Goal: Task Accomplishment & Management: Manage account settings

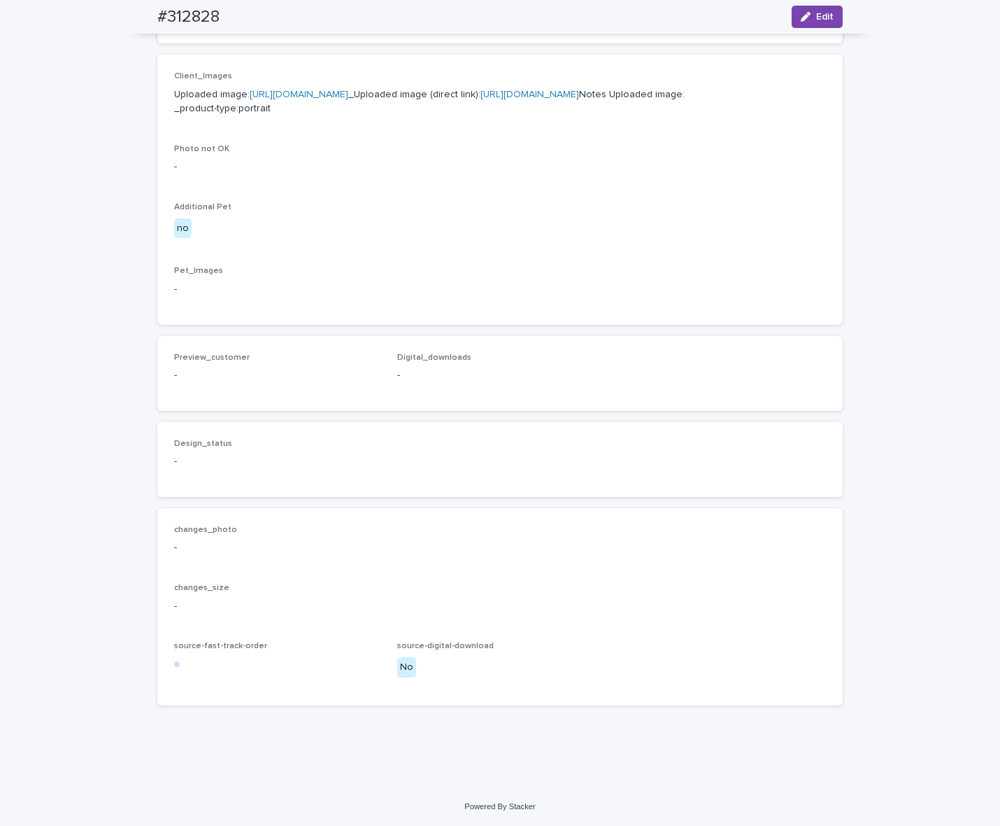
scroll to position [639, 0]
drag, startPoint x: 134, startPoint y: 22, endPoint x: 221, endPoint y: 19, distance: 87.5
click at [221, 19] on div "#312828 Edit" at bounding box center [500, 17] width 753 height 34
copy h2 "#312828"
drag, startPoint x: 808, startPoint y: 12, endPoint x: 775, endPoint y: 38, distance: 42.3
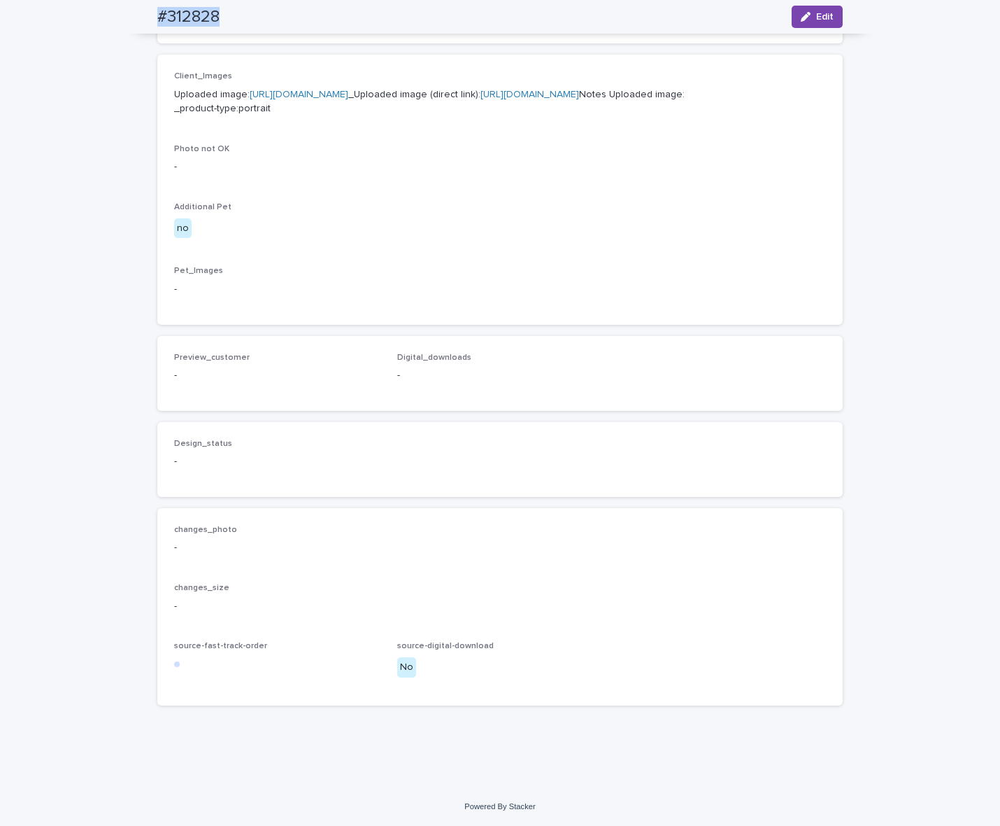
click at [808, 12] on div "button" at bounding box center [808, 17] width 15 height 10
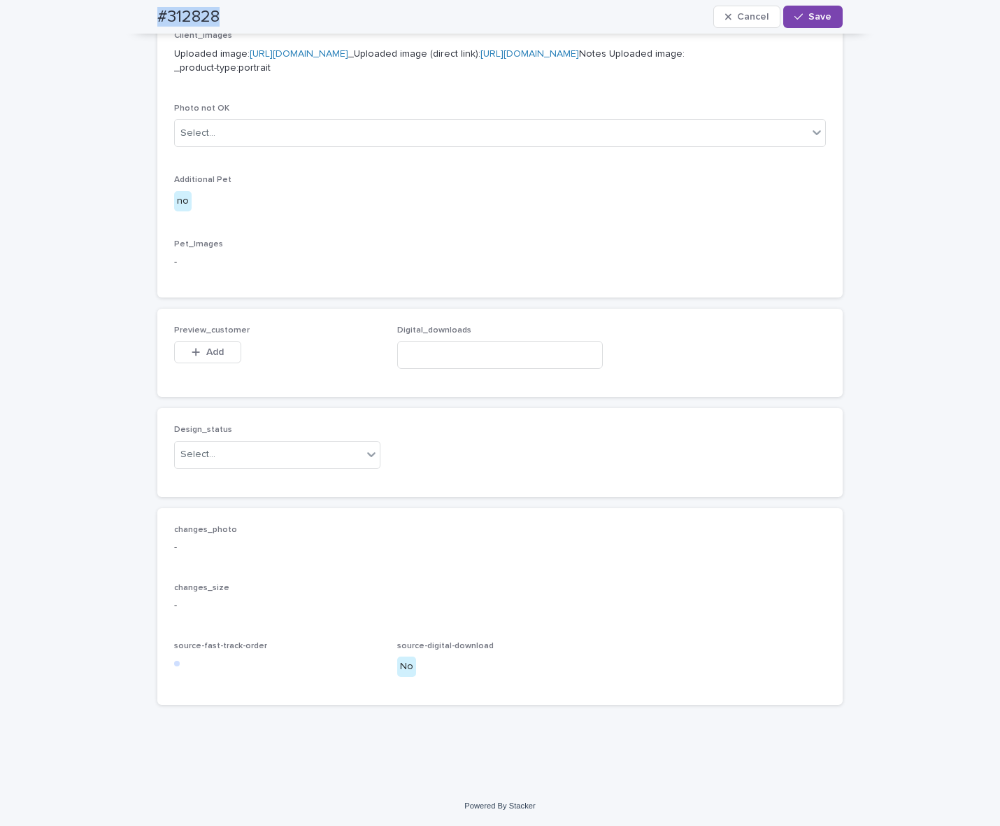
scroll to position [659, 0]
click at [260, 466] on div "Select..." at bounding box center [268, 454] width 187 height 23
click at [245, 504] on div "Uploaded" at bounding box center [271, 502] width 205 height 24
drag, startPoint x: 242, startPoint y: 423, endPoint x: 217, endPoint y: 373, distance: 56.3
click at [217, 357] on span "Add" at bounding box center [214, 352] width 17 height 10
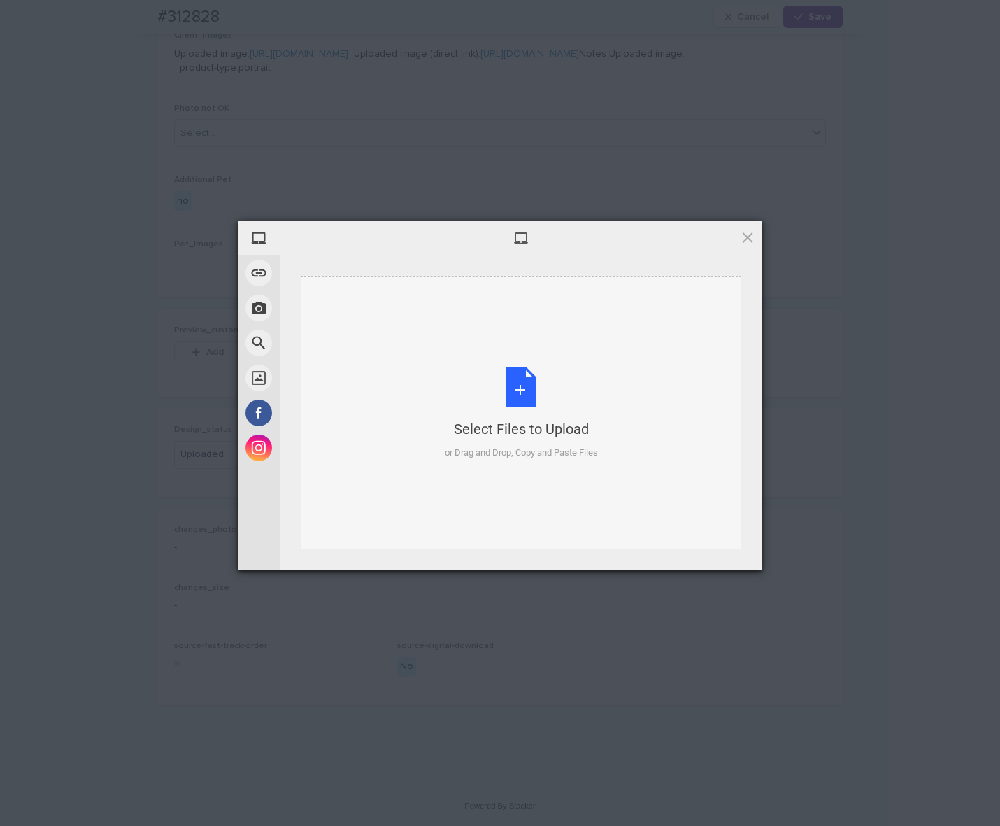
click at [516, 347] on div "Select Files to Upload or Drag and Drop, Copy and Paste Files" at bounding box center [521, 412] width 441 height 273
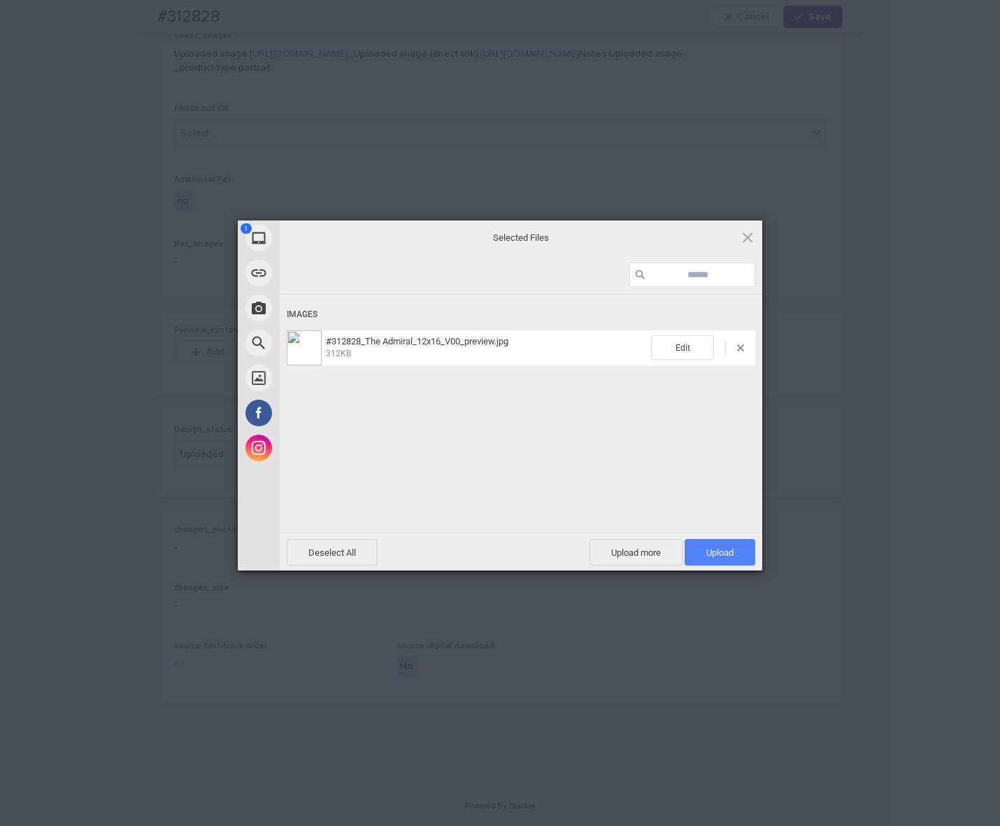
click at [736, 556] on span "Upload 1" at bounding box center [720, 552] width 71 height 27
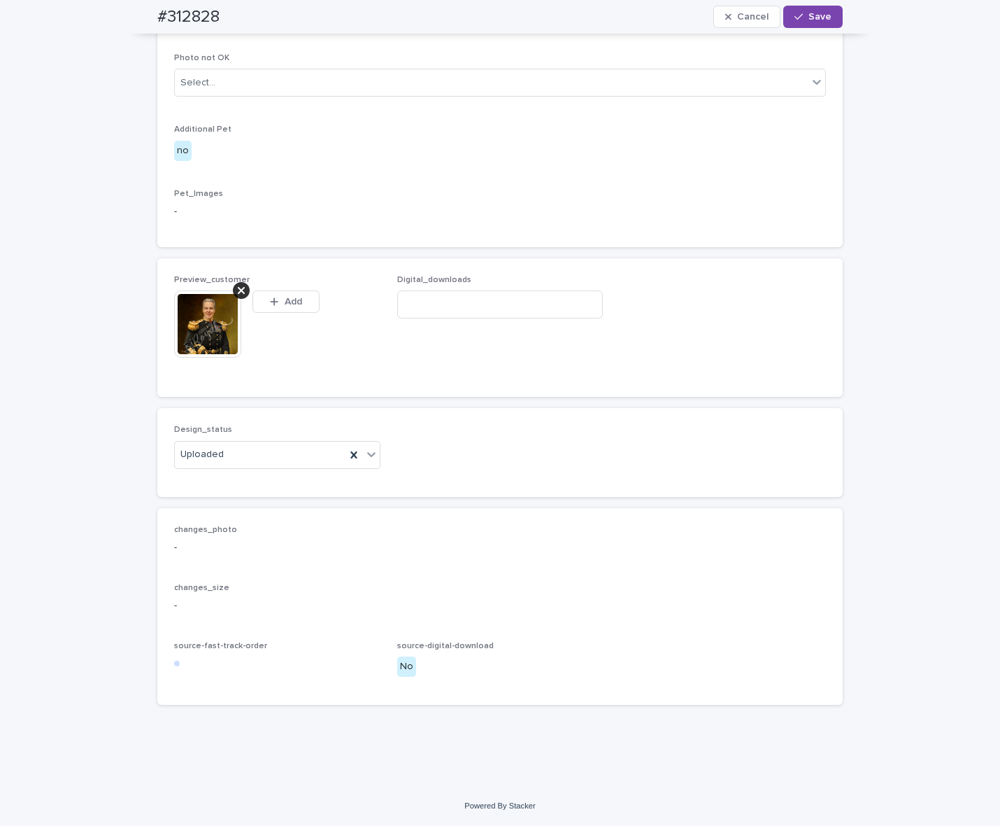
scroll to position [684, 0]
click at [821, 12] on span "Save" at bounding box center [820, 17] width 23 height 10
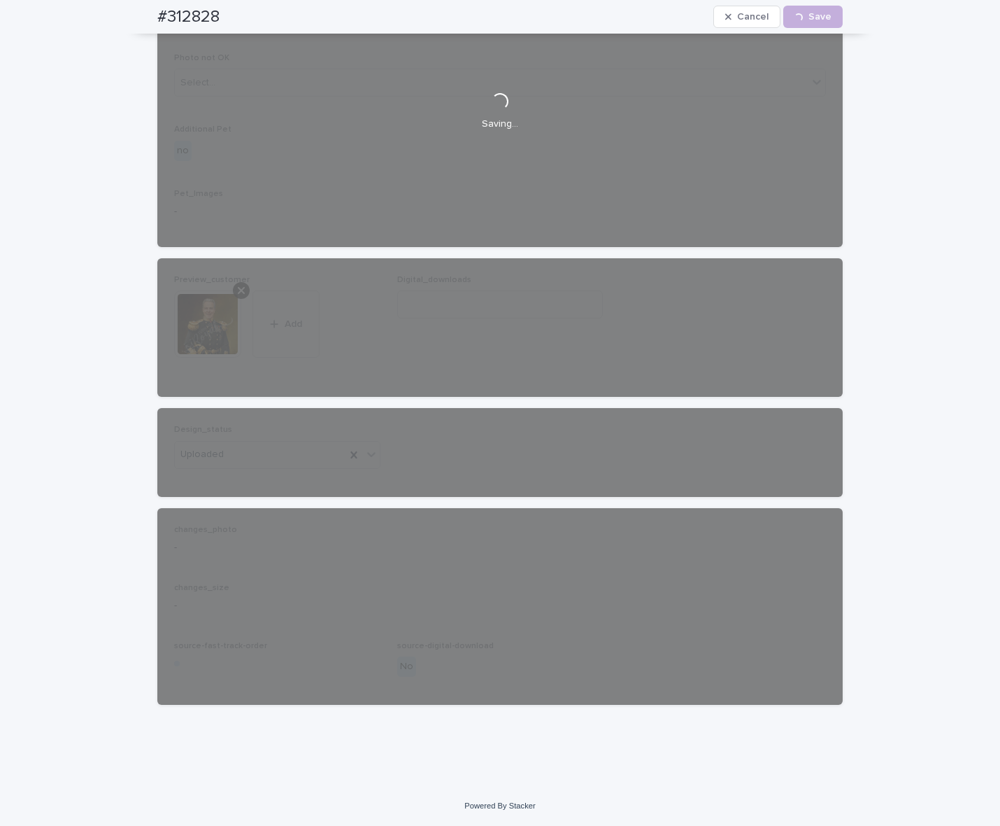
scroll to position [667, 0]
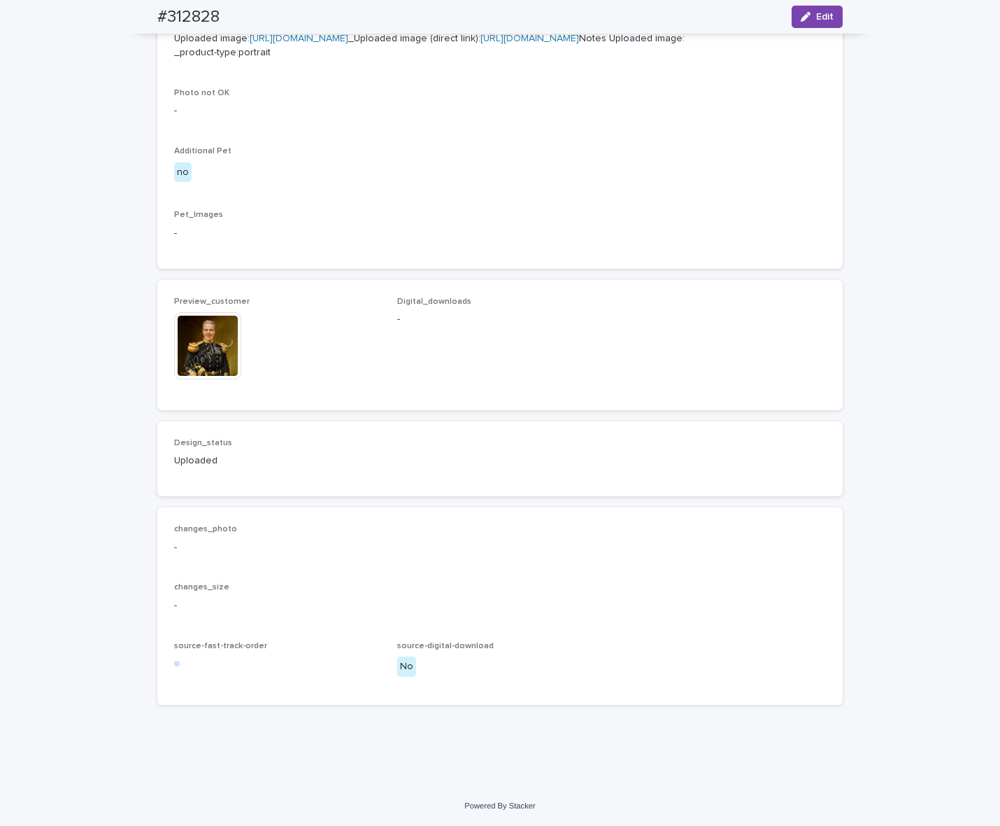
click at [220, 371] on img at bounding box center [207, 345] width 67 height 67
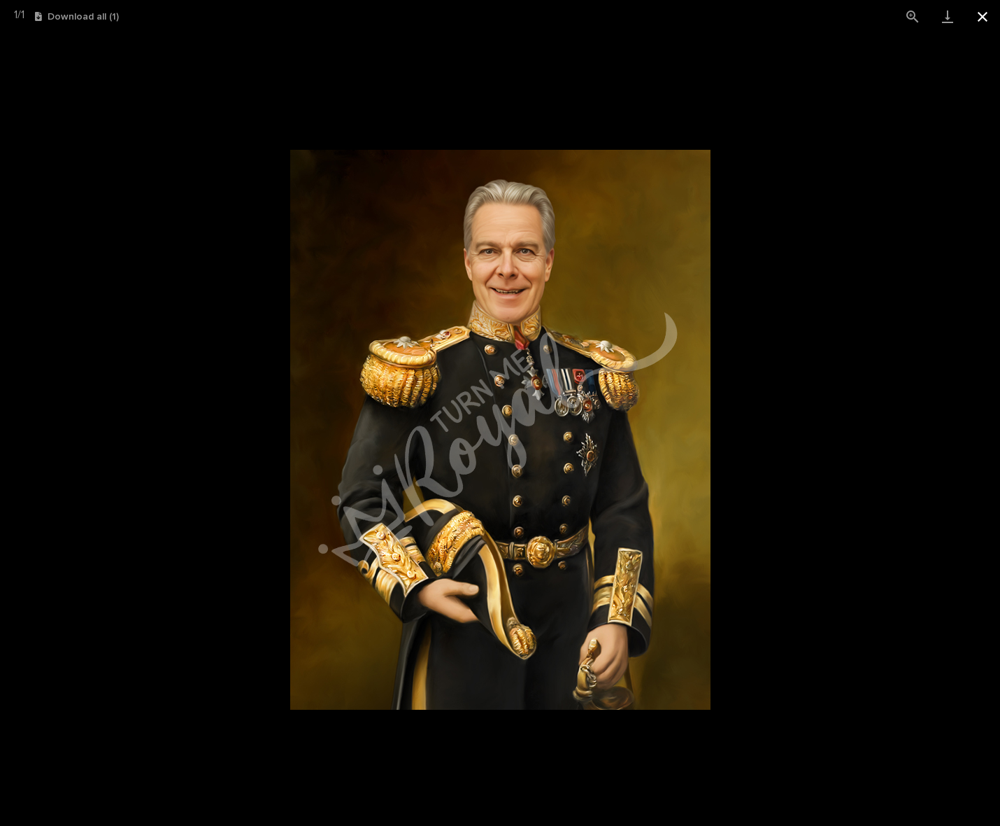
click at [989, 18] on button "Close gallery" at bounding box center [982, 16] width 35 height 33
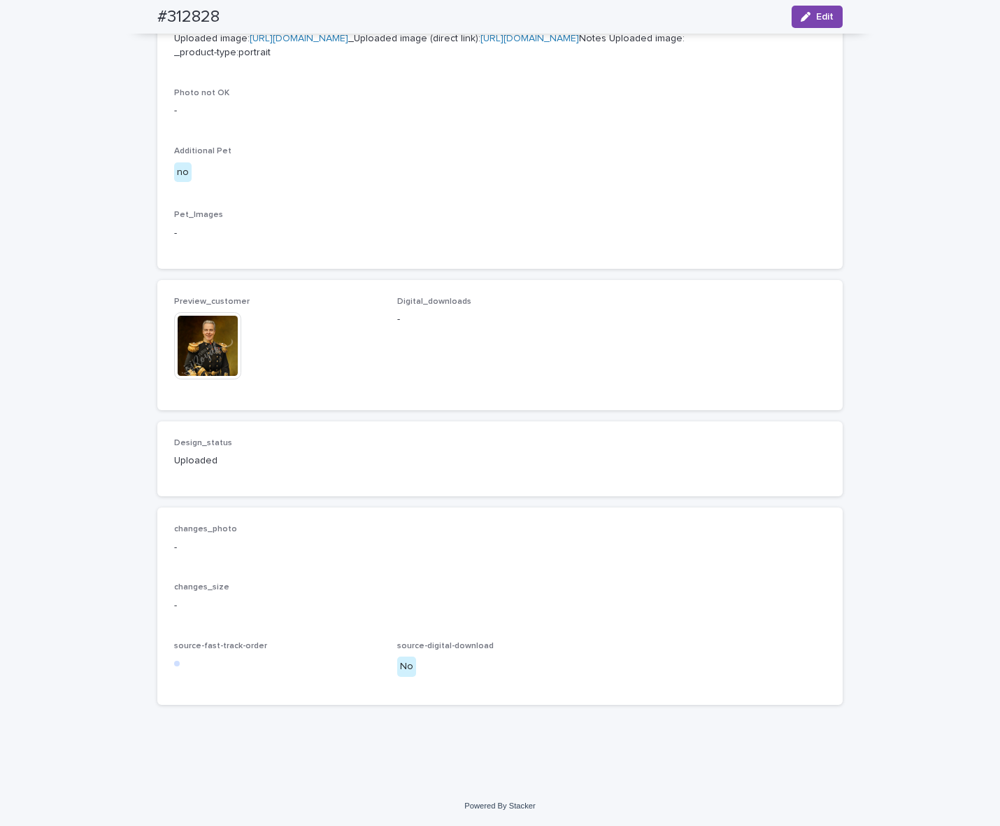
click at [208, 372] on img at bounding box center [207, 345] width 67 height 67
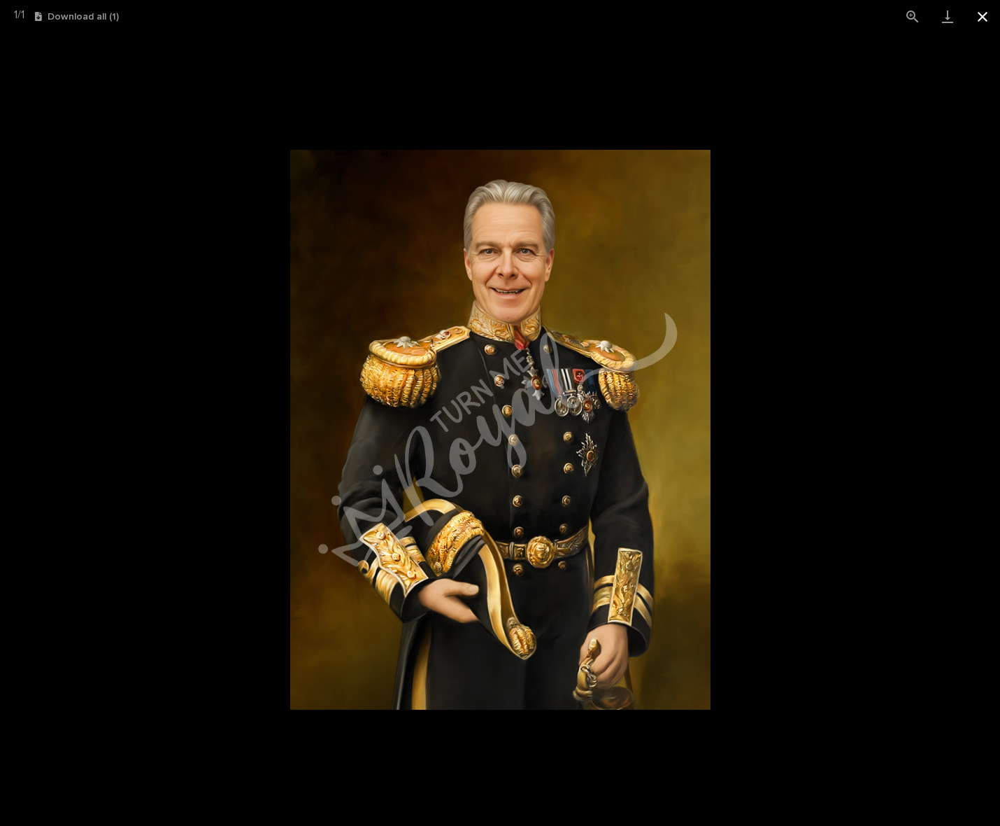
click at [984, 15] on button "Close gallery" at bounding box center [982, 16] width 35 height 33
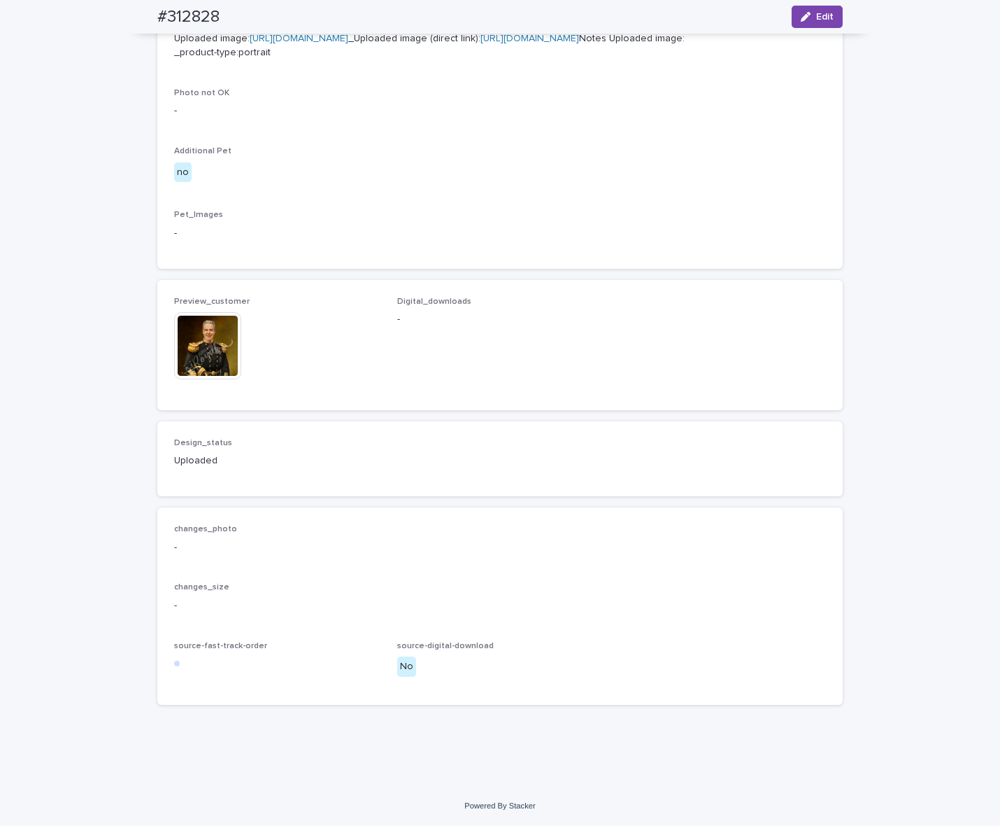
click at [217, 379] on img at bounding box center [207, 345] width 67 height 67
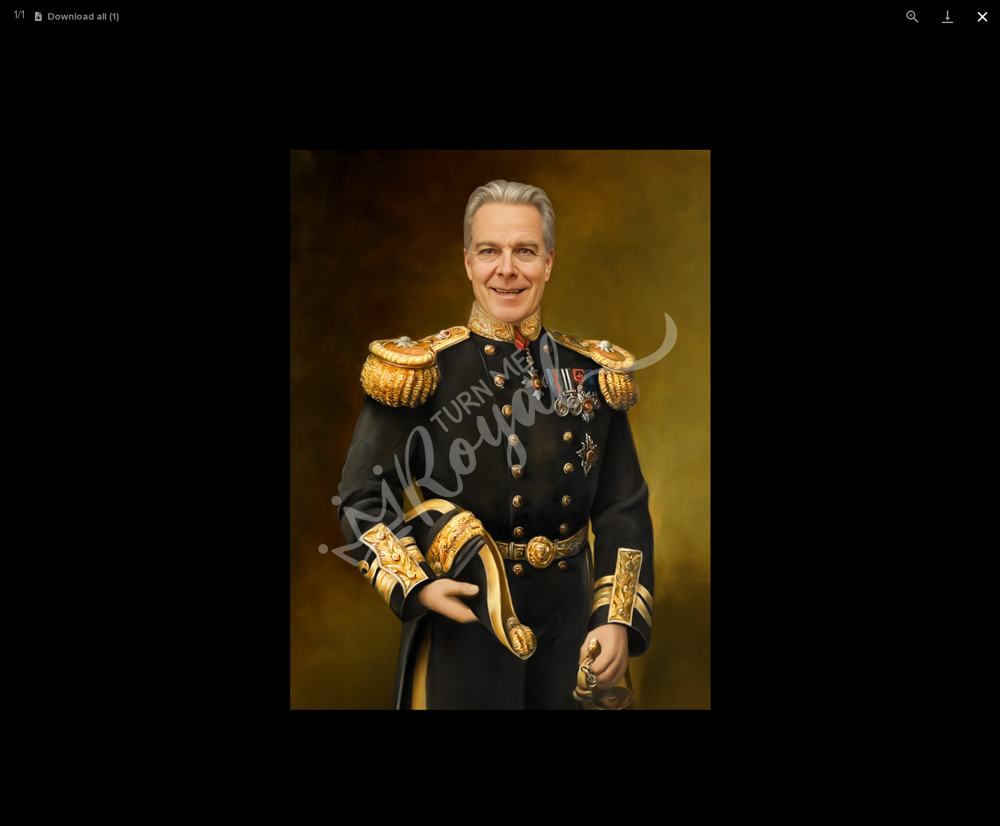
click at [979, 20] on button "Close gallery" at bounding box center [982, 16] width 35 height 33
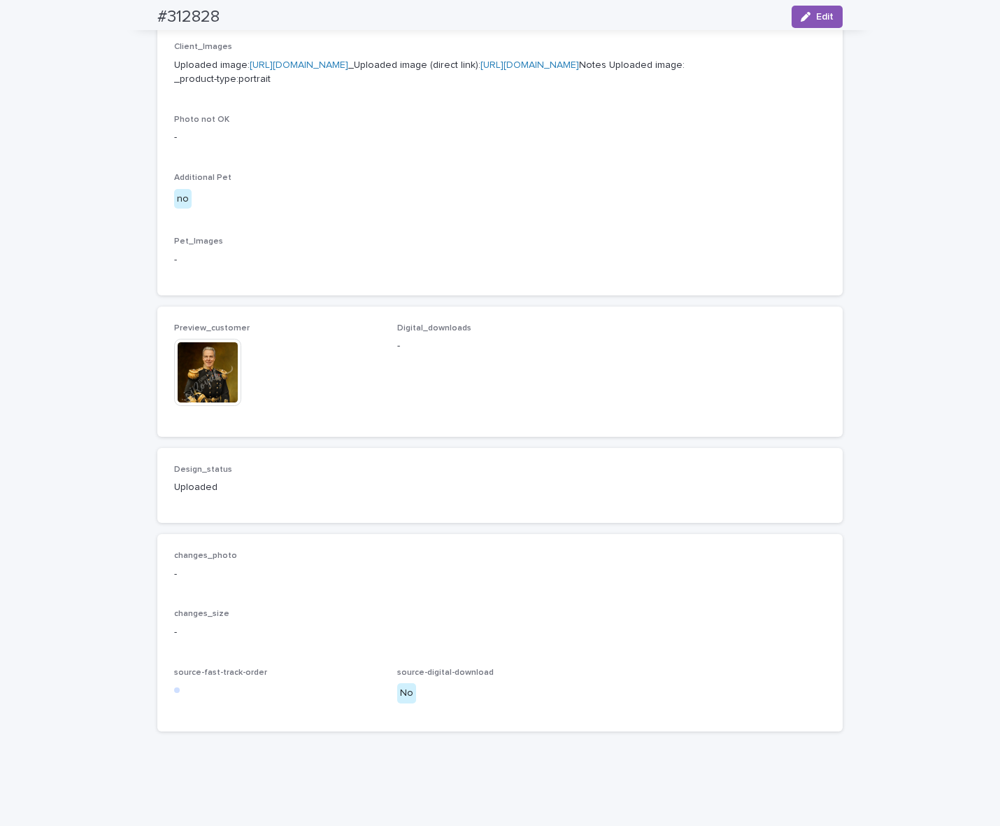
scroll to position [694, 0]
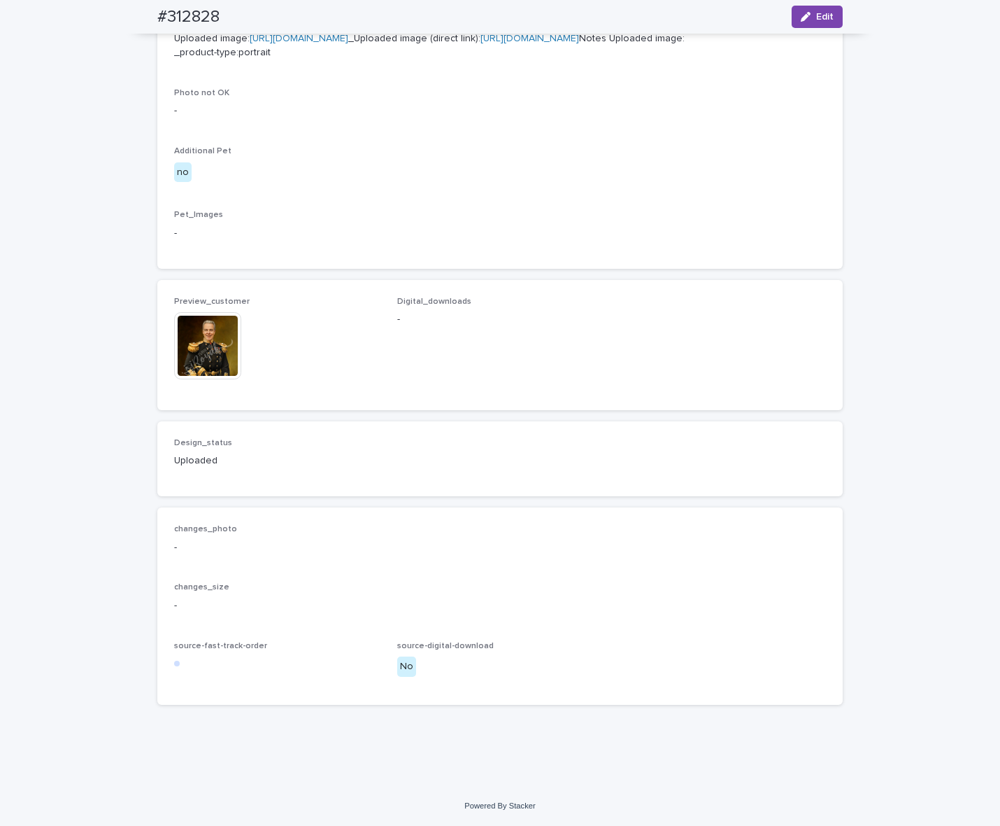
click at [206, 333] on img at bounding box center [207, 345] width 67 height 67
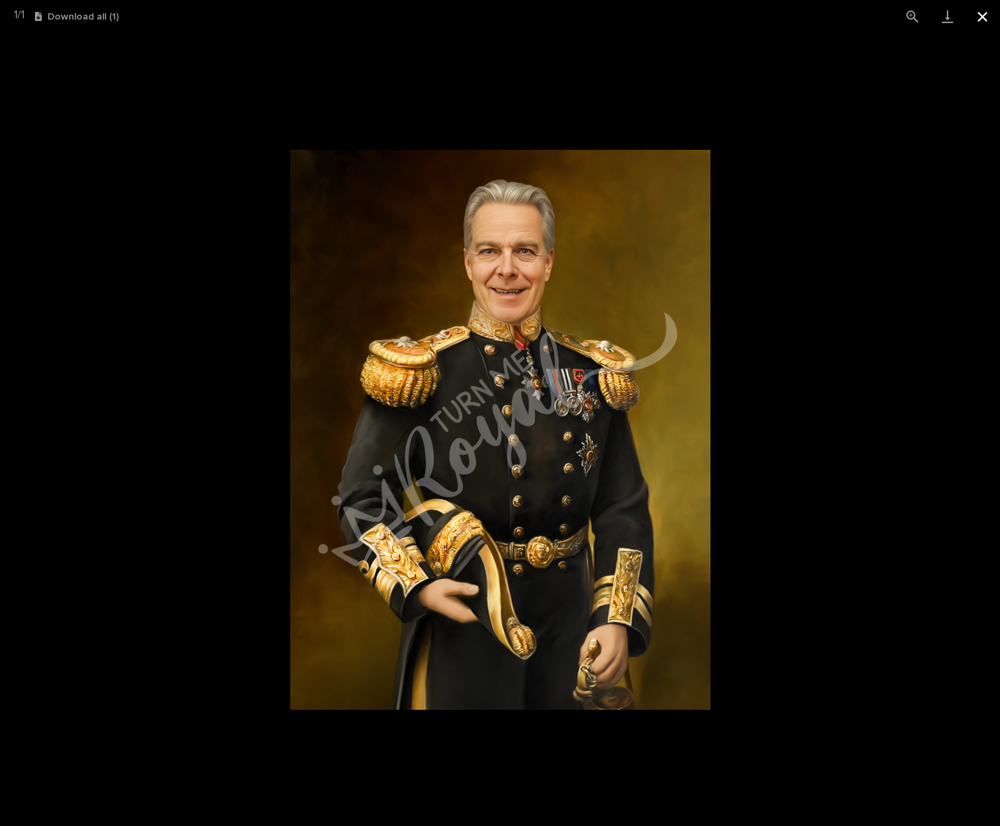
click at [984, 24] on button "Close gallery" at bounding box center [982, 16] width 35 height 33
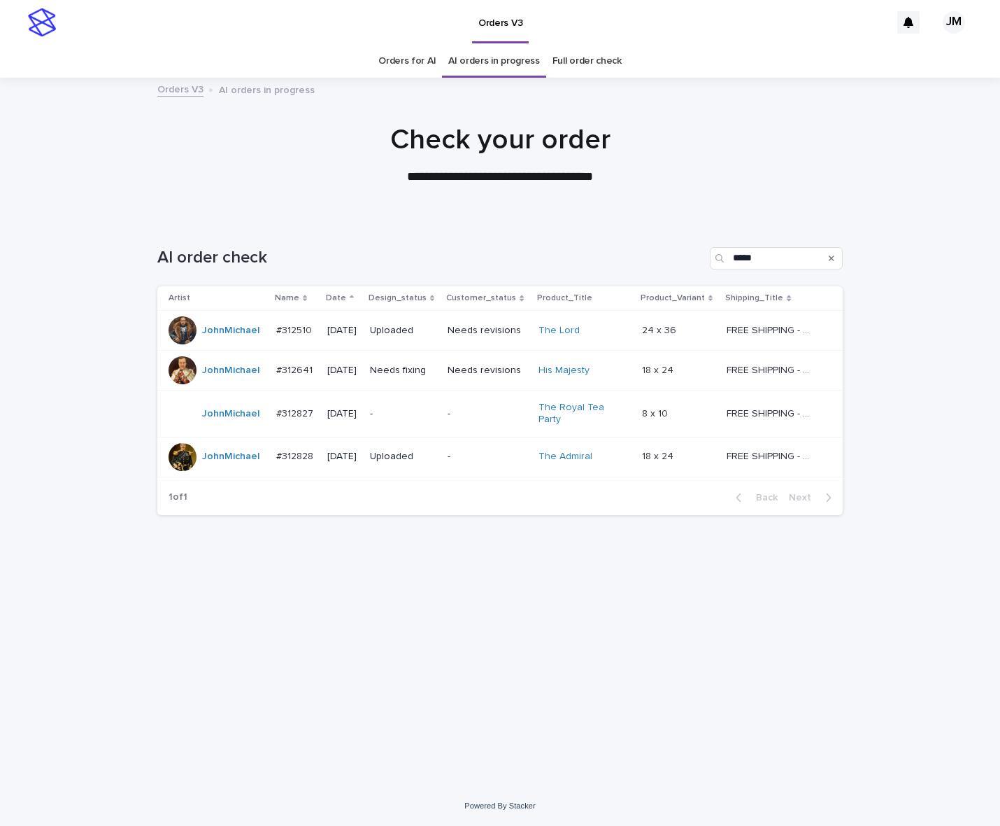
click at [400, 381] on div "Needs fixing" at bounding box center [403, 370] width 67 height 23
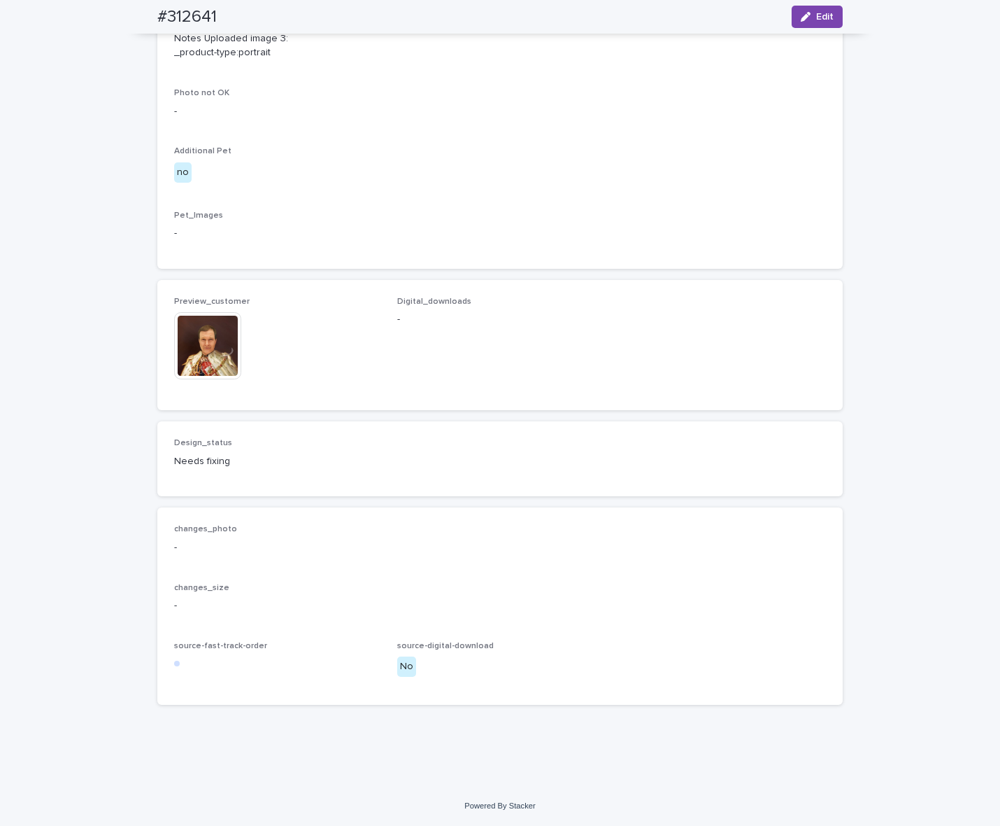
scroll to position [869, 0]
click at [190, 353] on img at bounding box center [207, 345] width 67 height 67
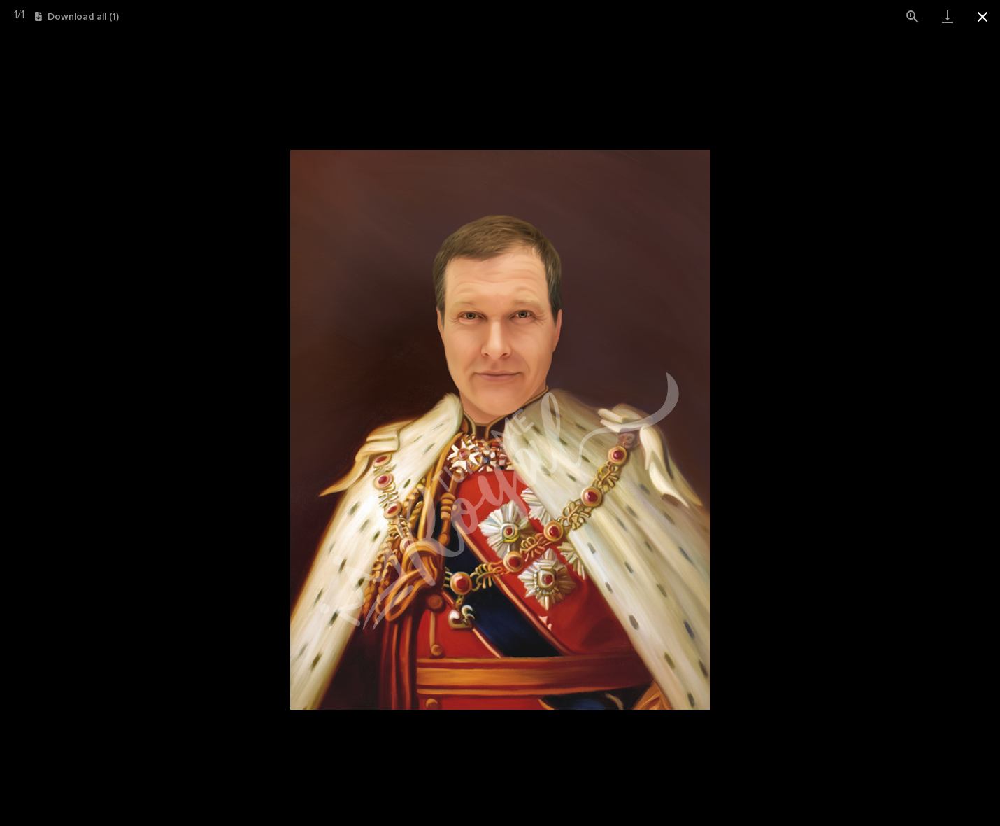
click at [980, 21] on button "Close gallery" at bounding box center [982, 16] width 35 height 33
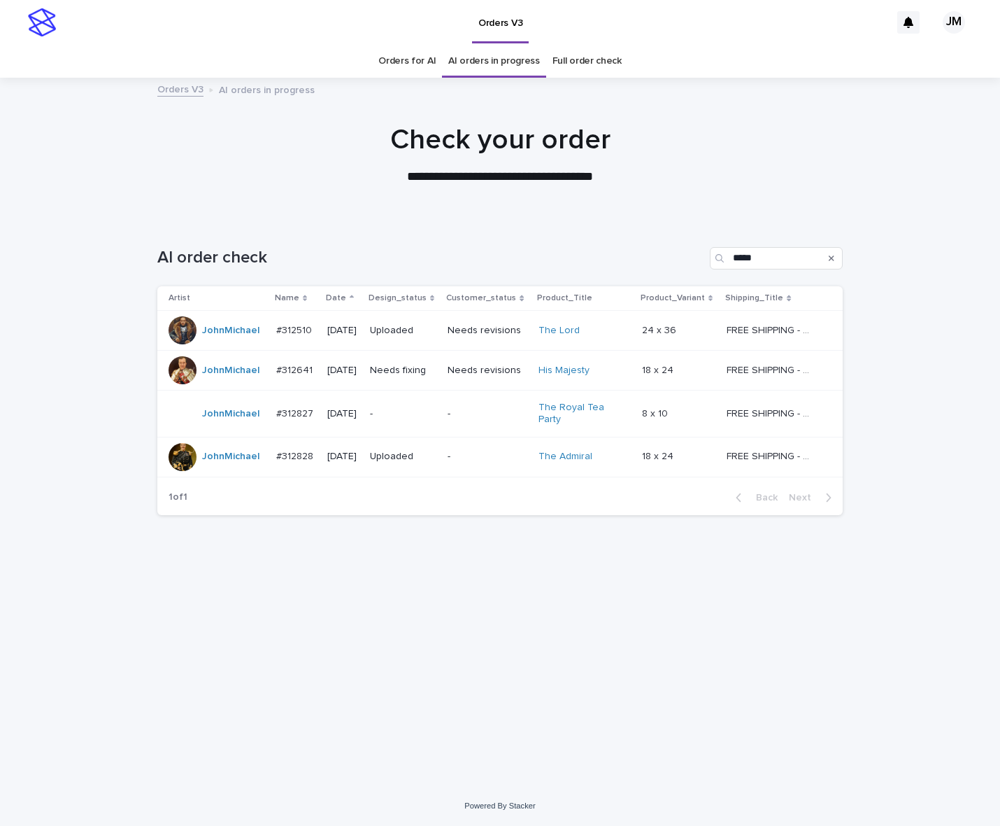
click at [429, 411] on p "-" at bounding box center [403, 414] width 67 height 12
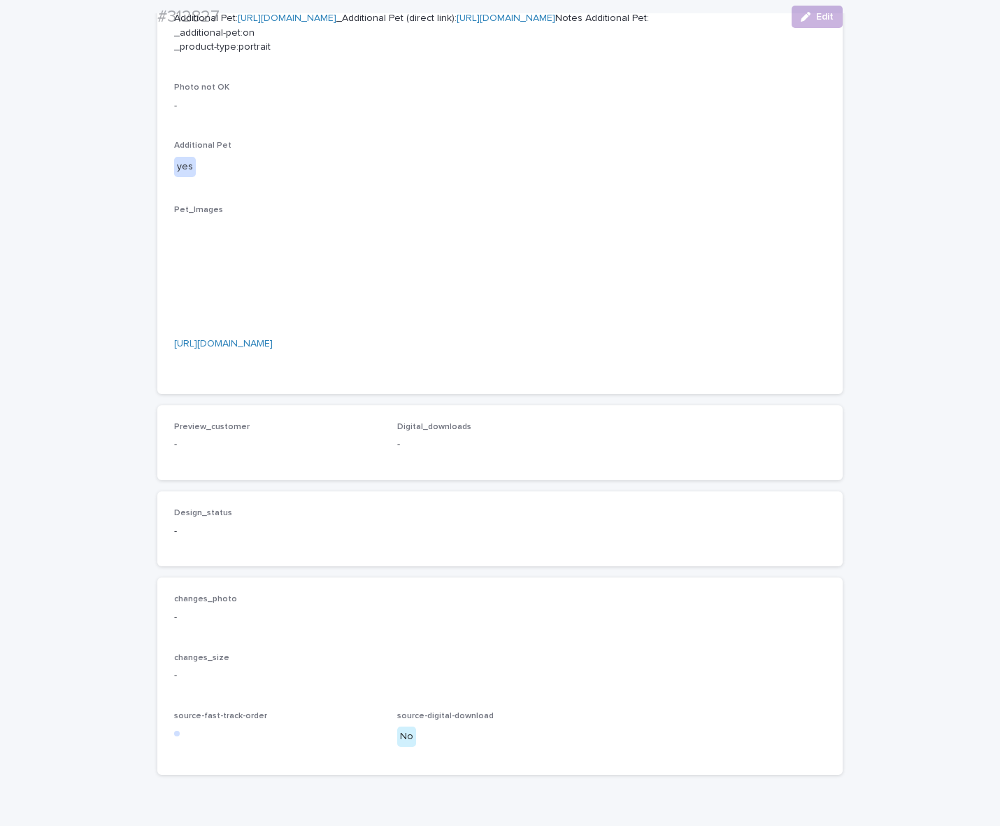
scroll to position [700, 0]
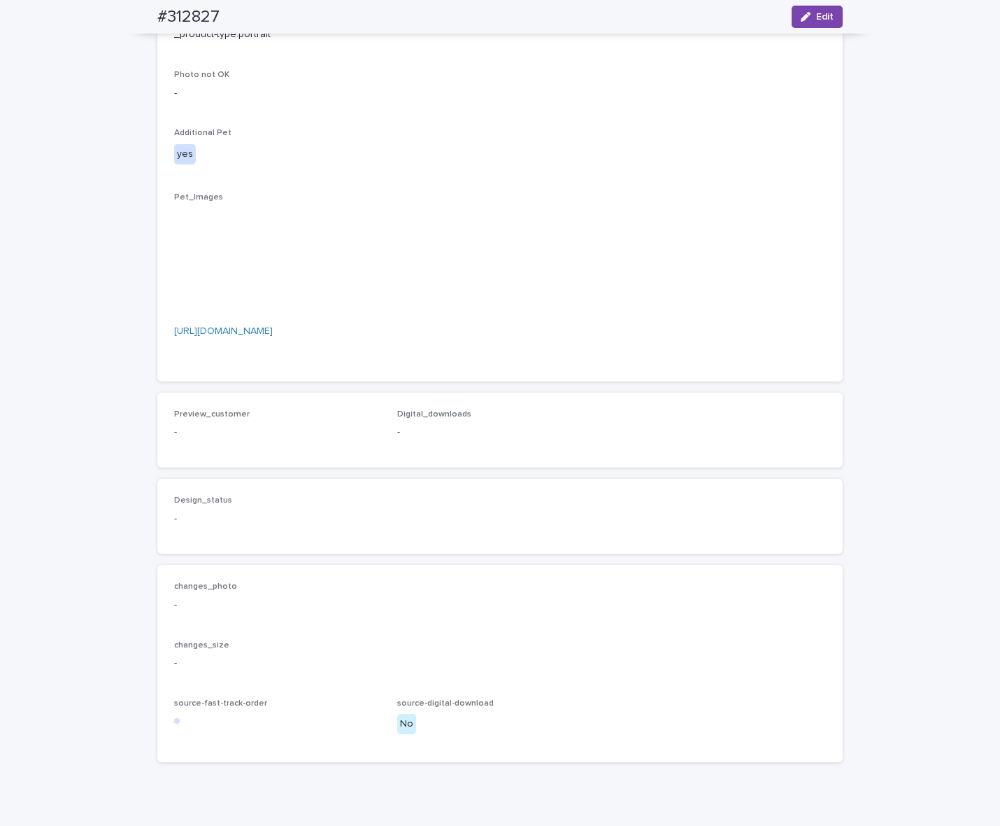
click at [273, 336] on link "[URL][DOMAIN_NAME]" at bounding box center [223, 331] width 99 height 10
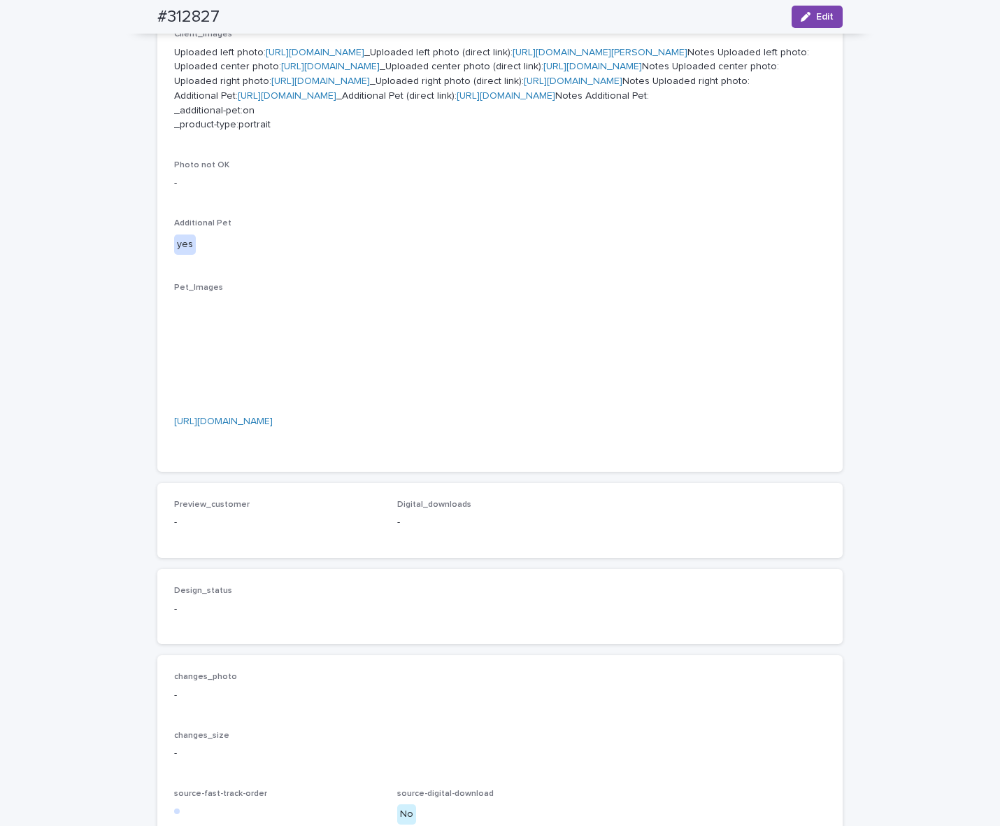
scroll to position [350, 0]
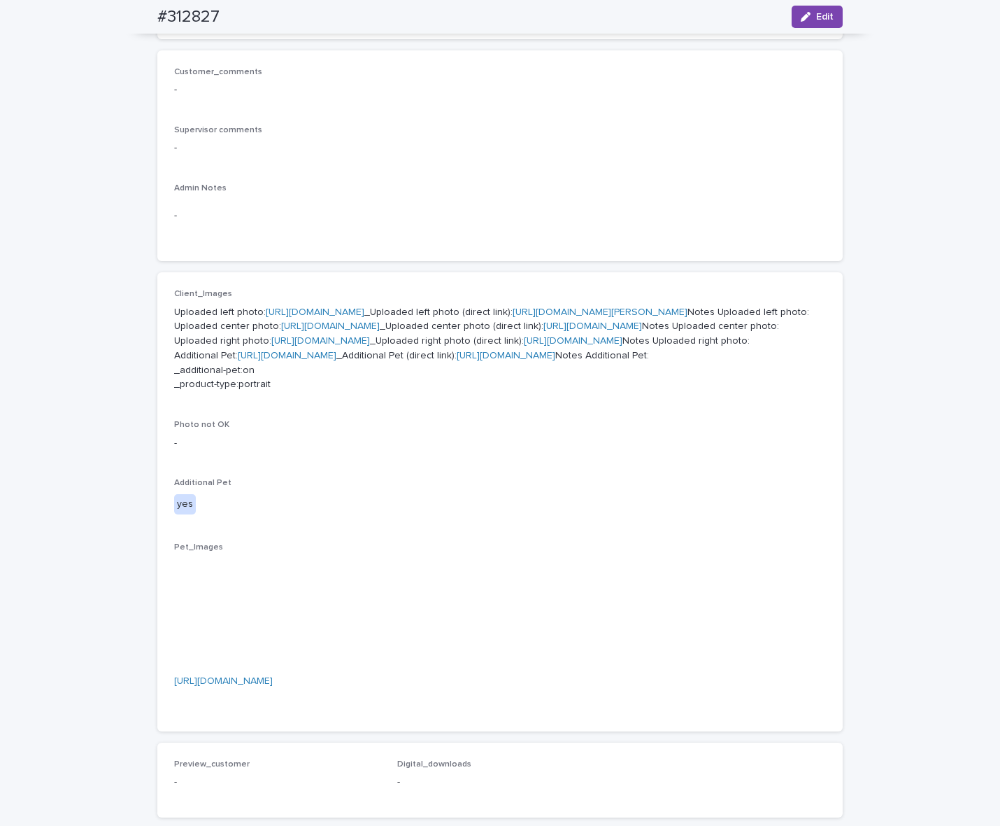
click at [364, 308] on link "[URL][DOMAIN_NAME]" at bounding box center [315, 312] width 99 height 10
click at [359, 331] on link "[URL][DOMAIN_NAME]" at bounding box center [330, 326] width 99 height 10
click at [524, 346] on link "[URL][DOMAIN_NAME]" at bounding box center [573, 341] width 99 height 10
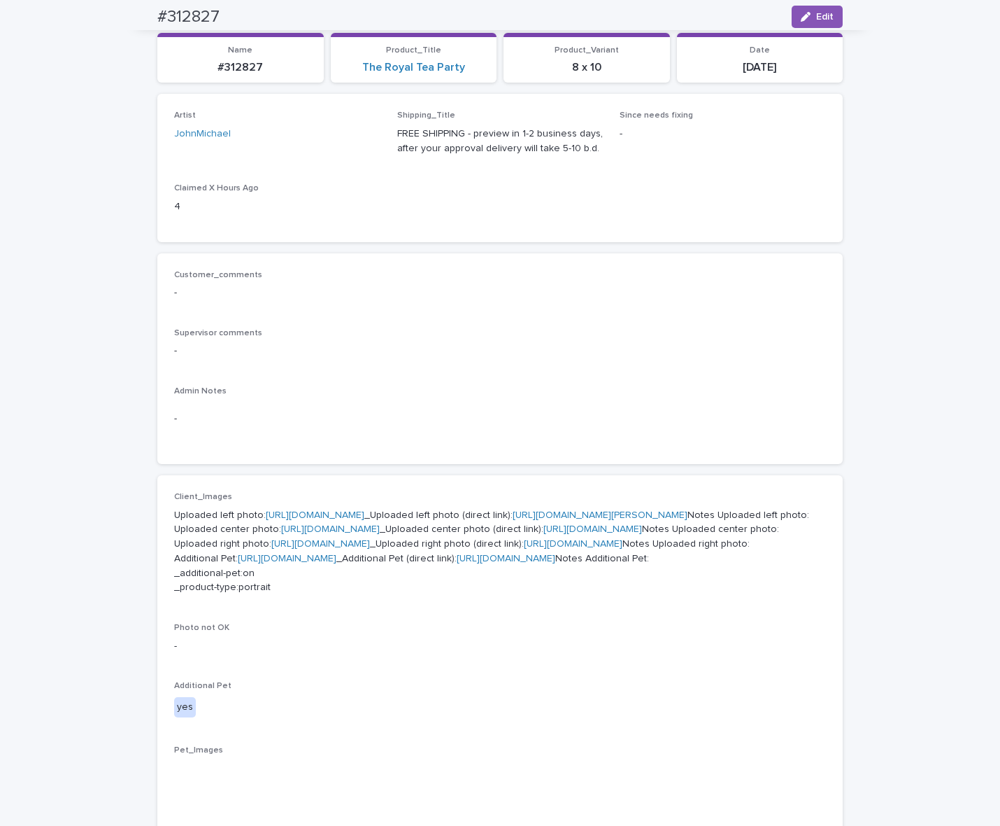
scroll to position [0, 0]
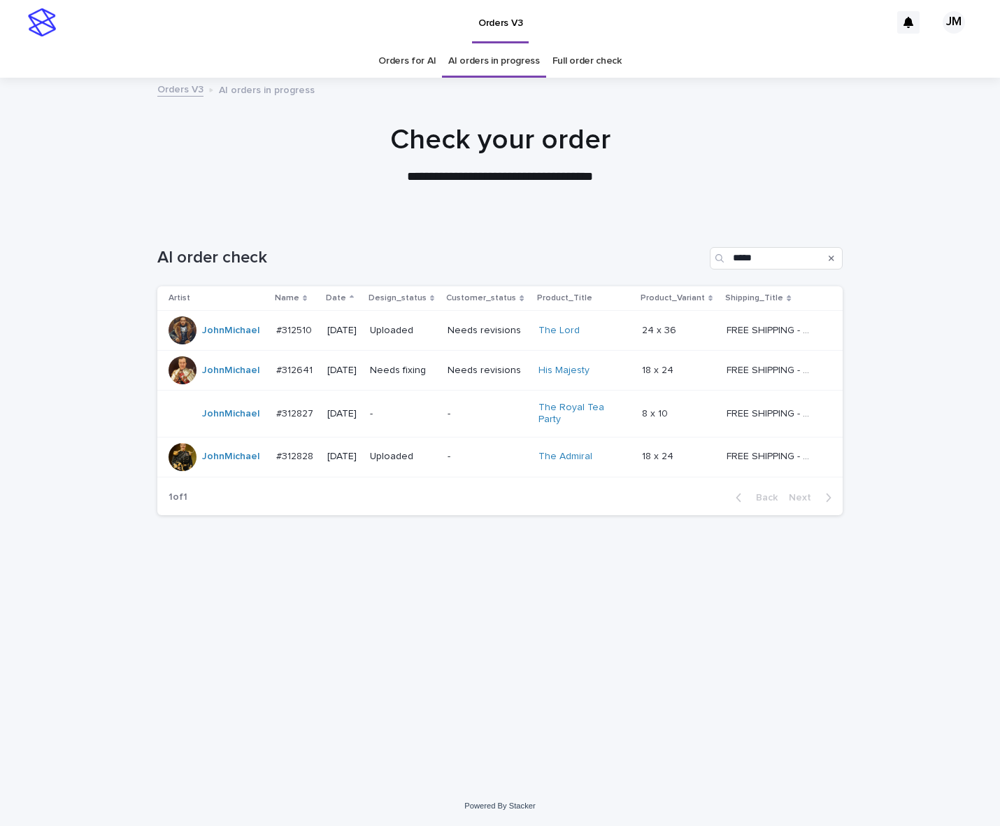
click at [407, 379] on div "Needs fixing" at bounding box center [403, 370] width 67 height 23
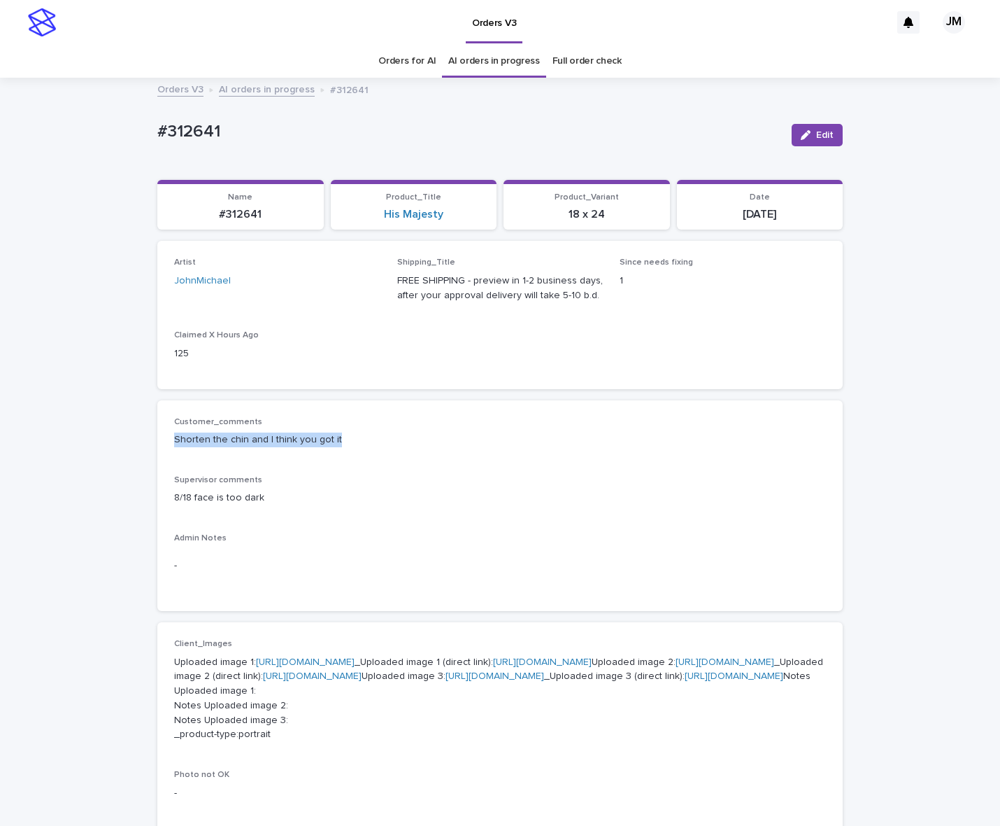
drag, startPoint x: 338, startPoint y: 441, endPoint x: 154, endPoint y: 455, distance: 184.6
click at [157, 455] on div "Customer_comments Shorten the chin and I think you got it Supervisor comments 8…" at bounding box center [500, 505] width 686 height 211
copy p "Shorten the chin and I think you got it"
drag, startPoint x: 207, startPoint y: 211, endPoint x: 267, endPoint y: 218, distance: 60.0
click at [267, 218] on p "#312641" at bounding box center [241, 214] width 150 height 13
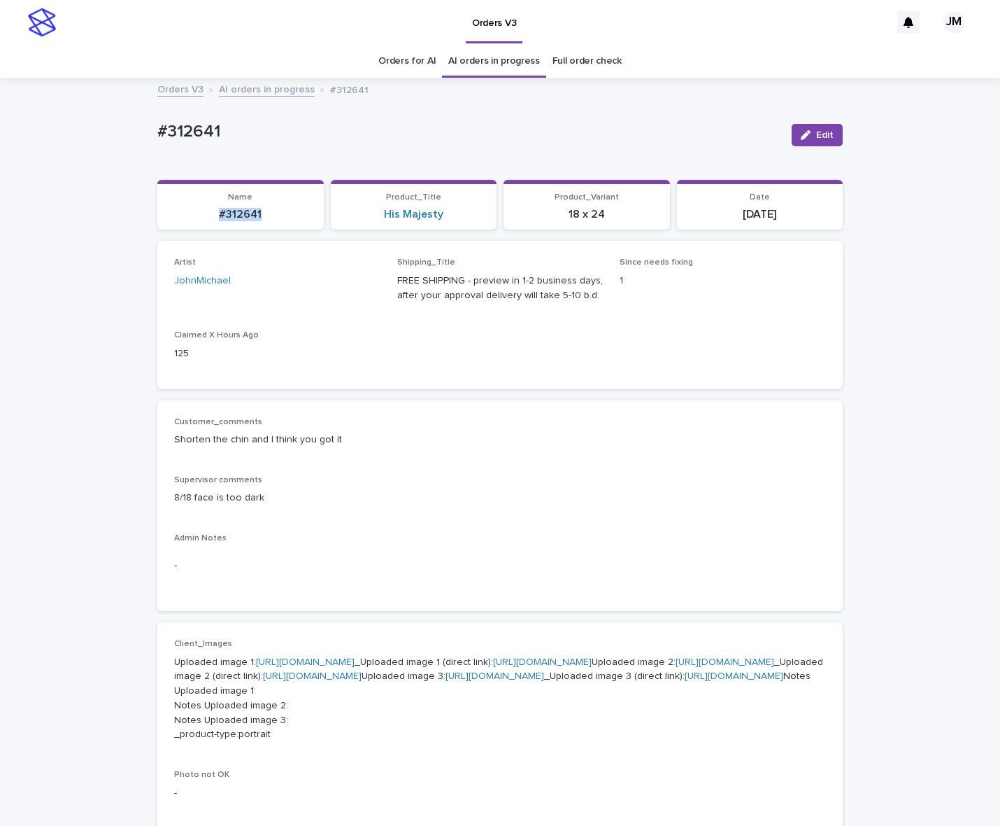
copy p "#312641"
click at [798, 141] on button "Edit" at bounding box center [817, 135] width 51 height 22
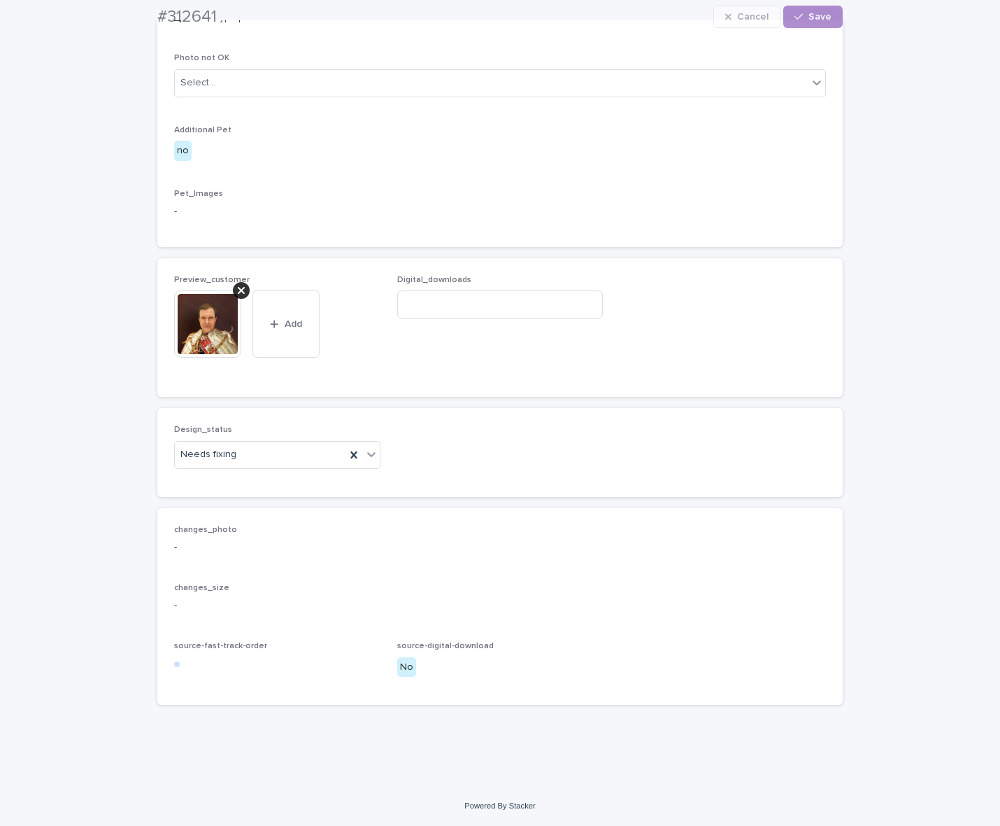
scroll to position [905, 0]
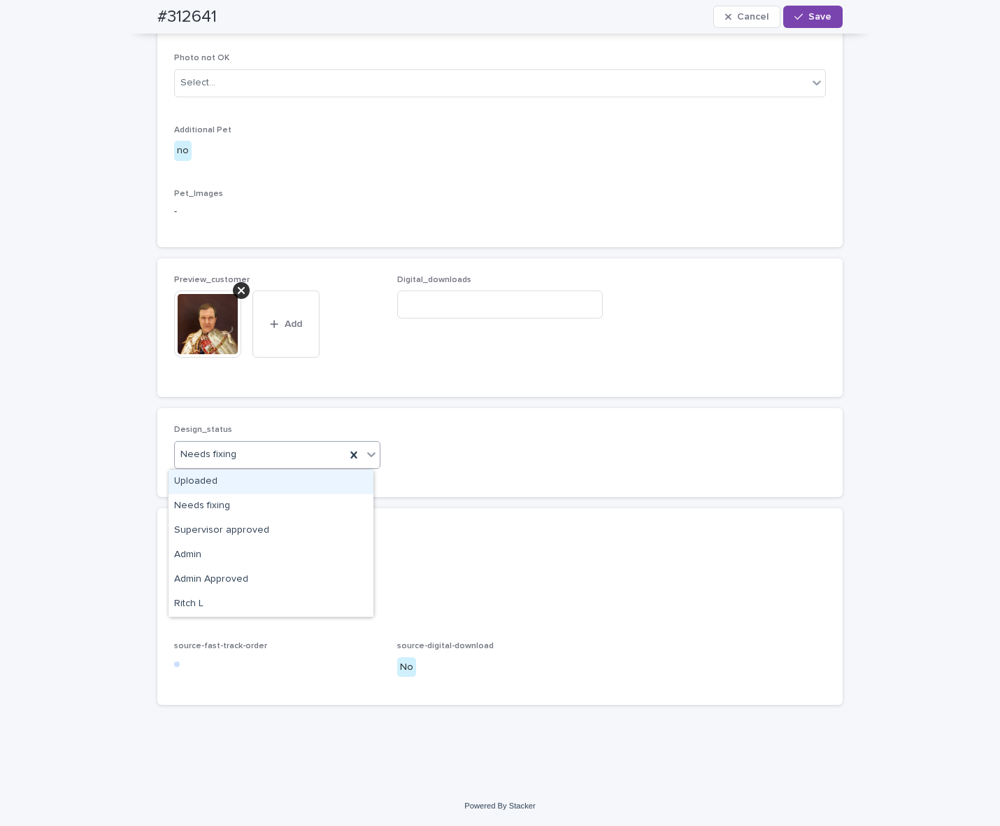
click at [239, 449] on div "Needs fixing" at bounding box center [260, 454] width 171 height 23
click at [238, 476] on div "Uploaded" at bounding box center [271, 481] width 205 height 24
click at [233, 291] on div at bounding box center [241, 290] width 17 height 17
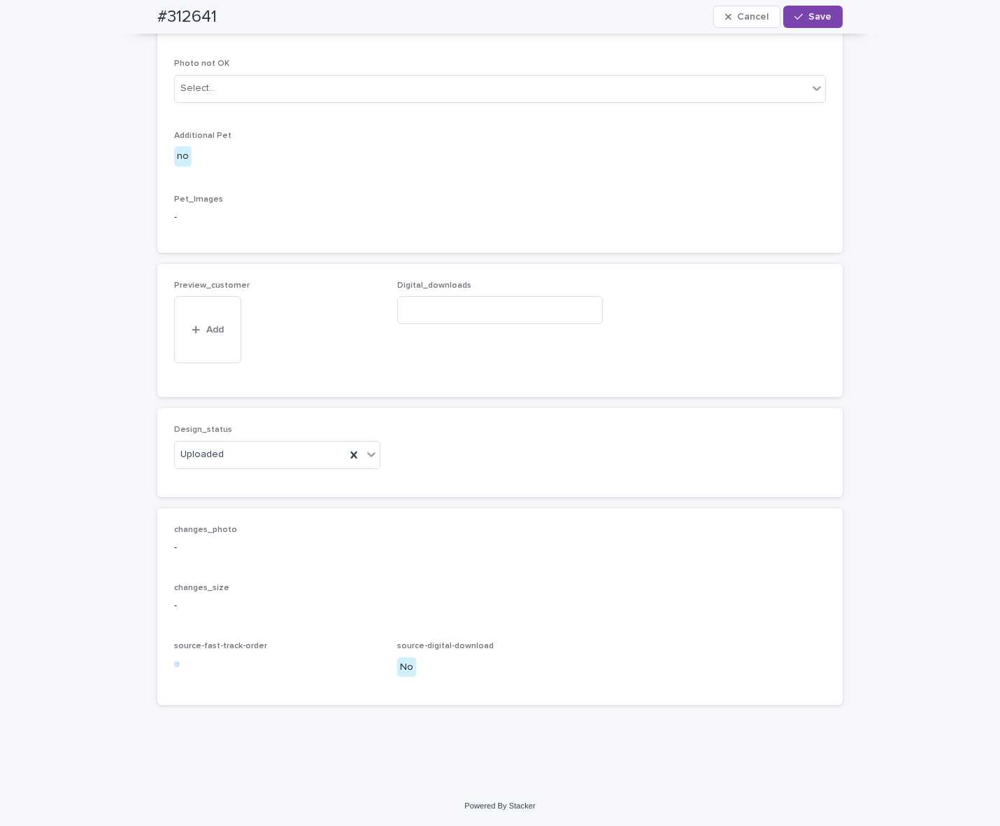
scroll to position [855, 0]
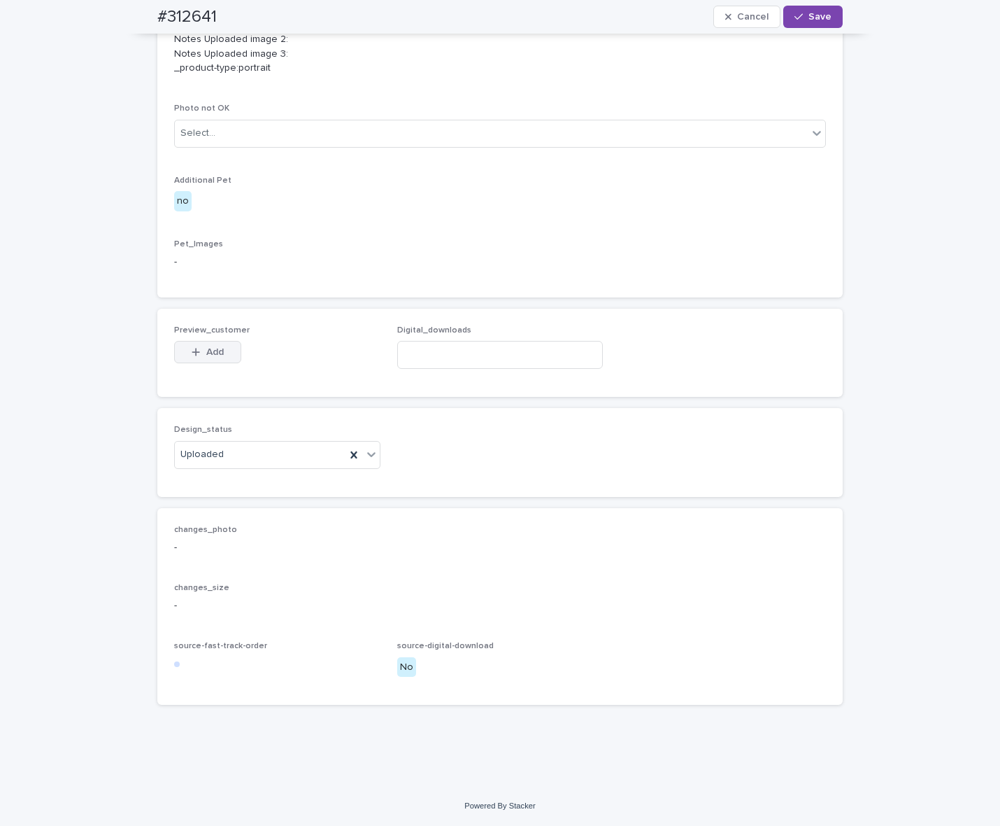
click at [210, 343] on button "Add" at bounding box center [207, 352] width 67 height 22
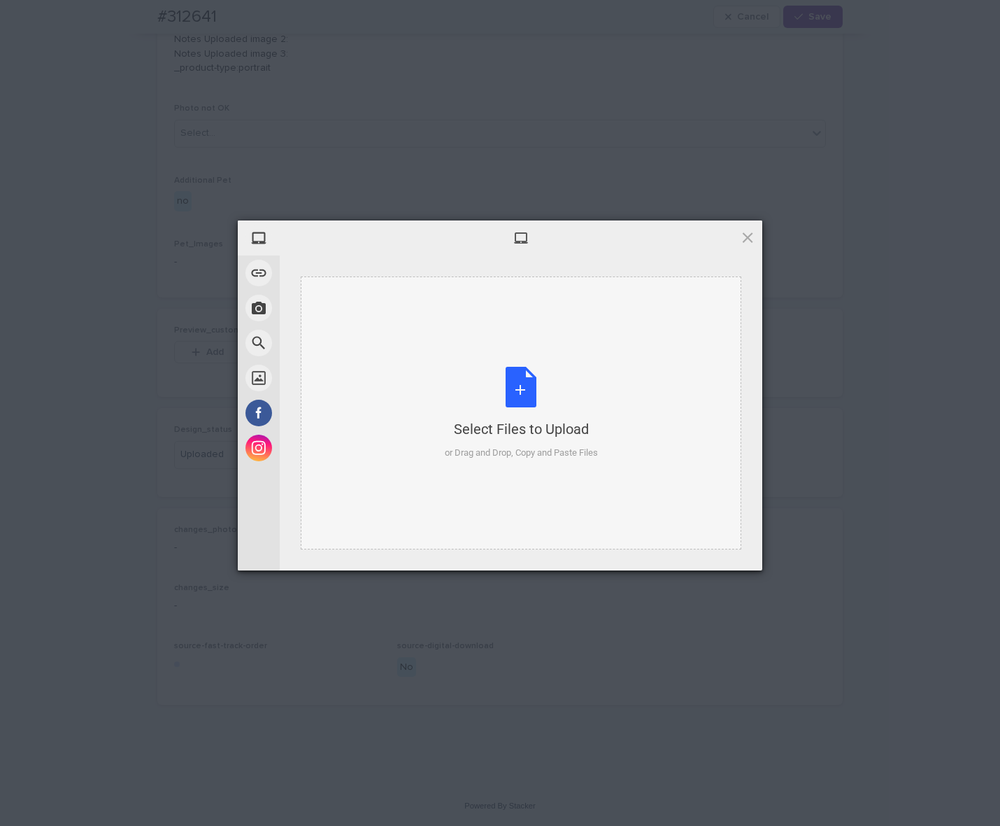
click at [554, 376] on div "Select Files to Upload or Drag and Drop, Copy and Paste Files" at bounding box center [521, 413] width 153 height 93
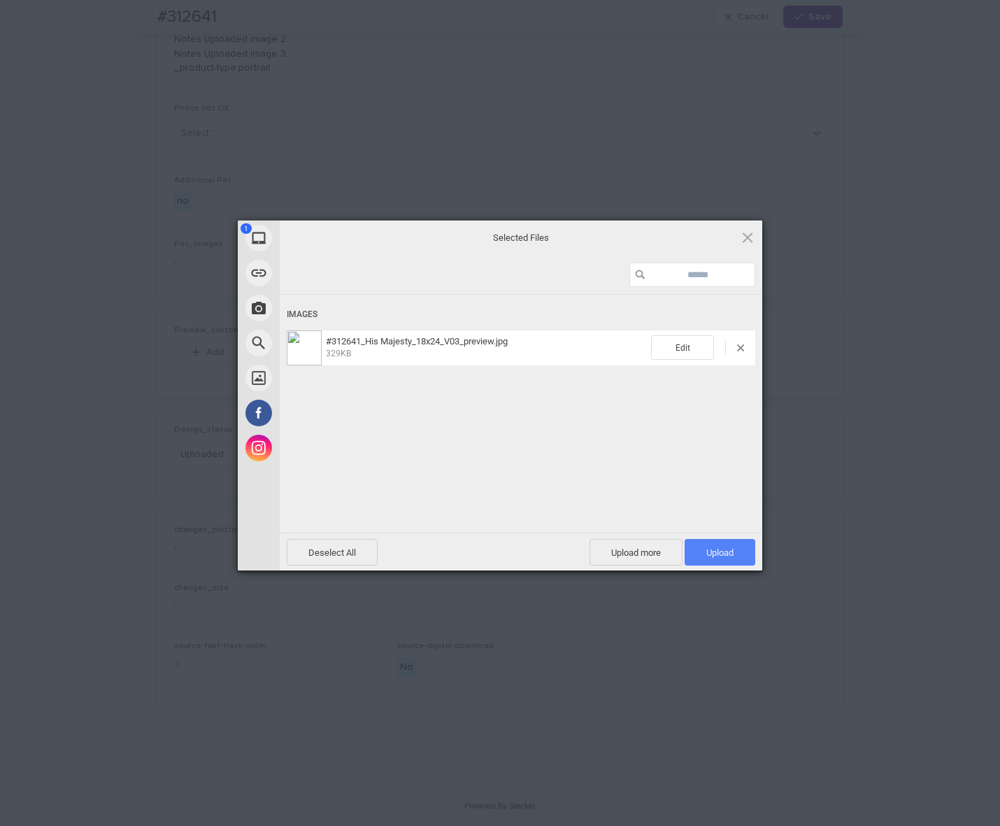
click at [718, 551] on span "Upload 1" at bounding box center [720, 552] width 27 height 10
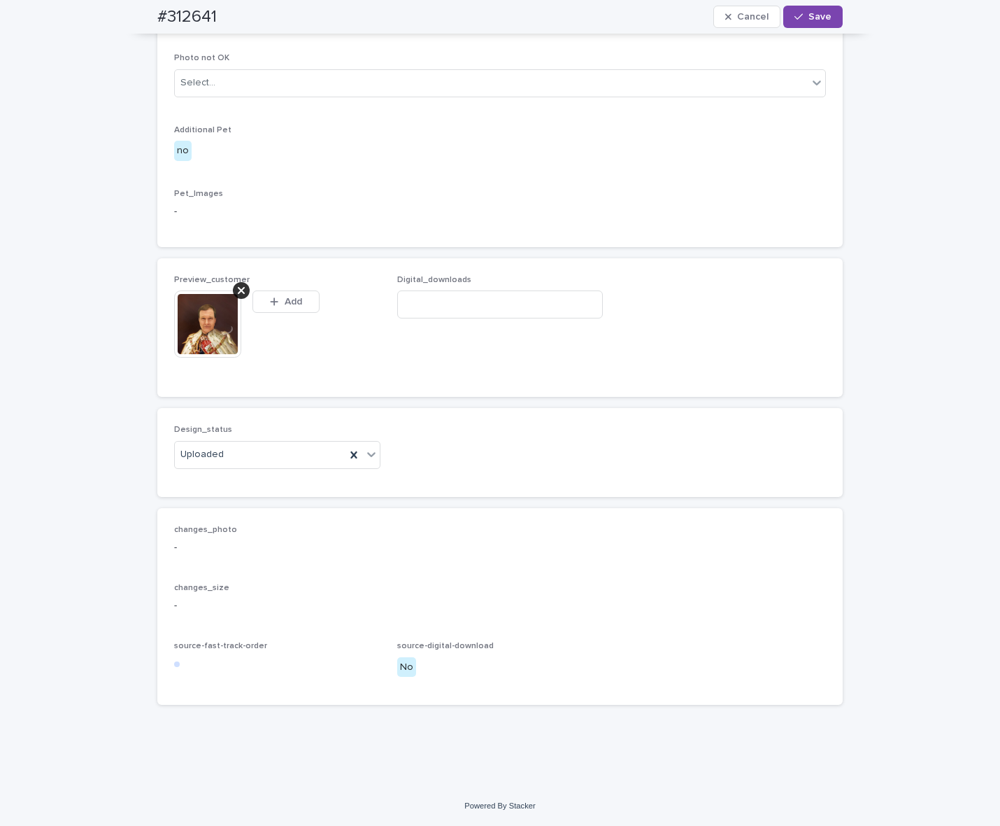
scroll to position [880, 0]
click at [819, 18] on span "Save" at bounding box center [820, 17] width 23 height 10
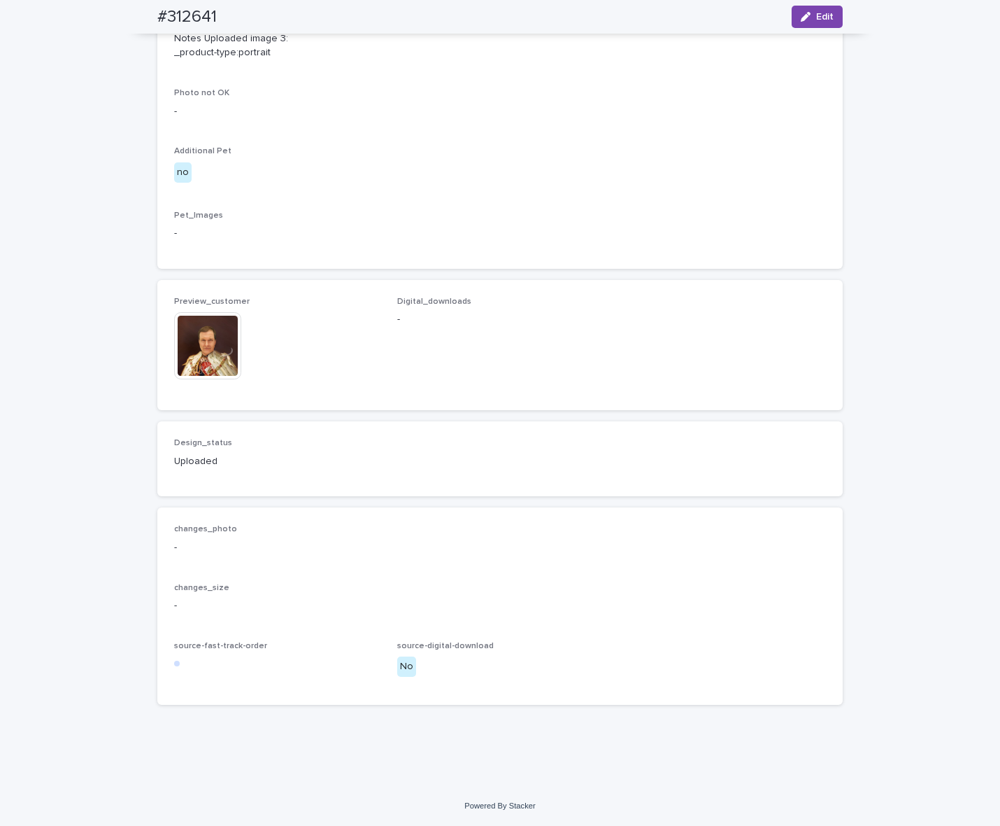
scroll to position [862, 0]
click at [190, 336] on img at bounding box center [207, 345] width 67 height 67
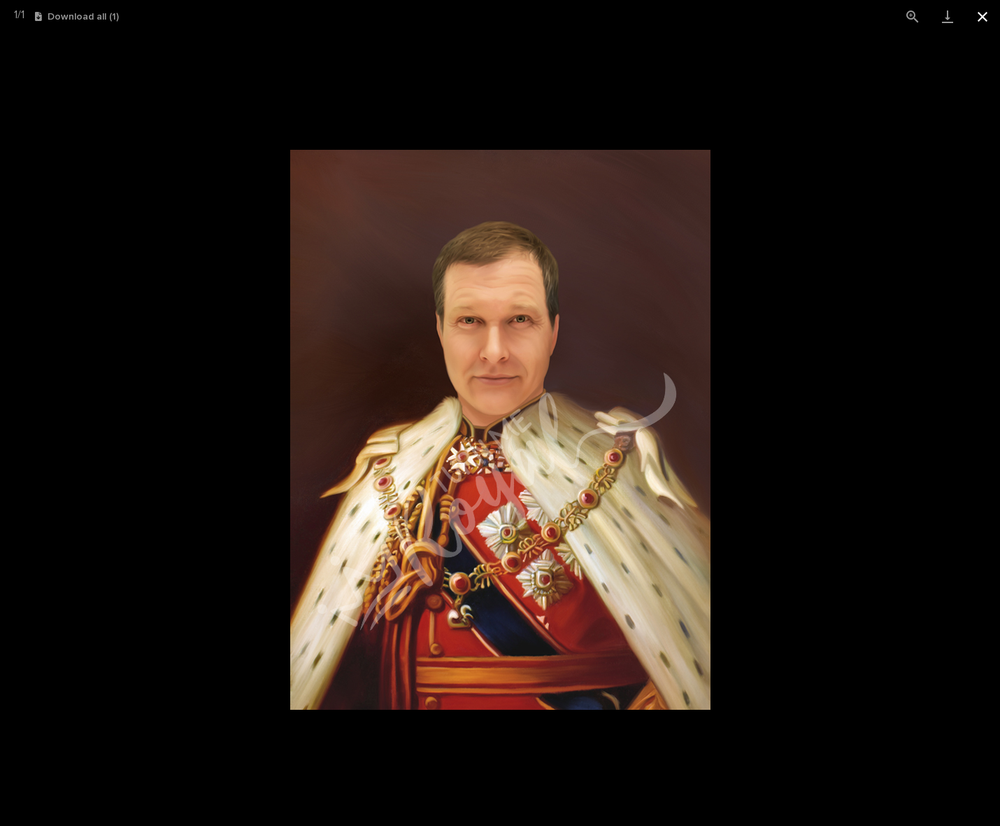
click at [983, 19] on button "Close gallery" at bounding box center [982, 16] width 35 height 33
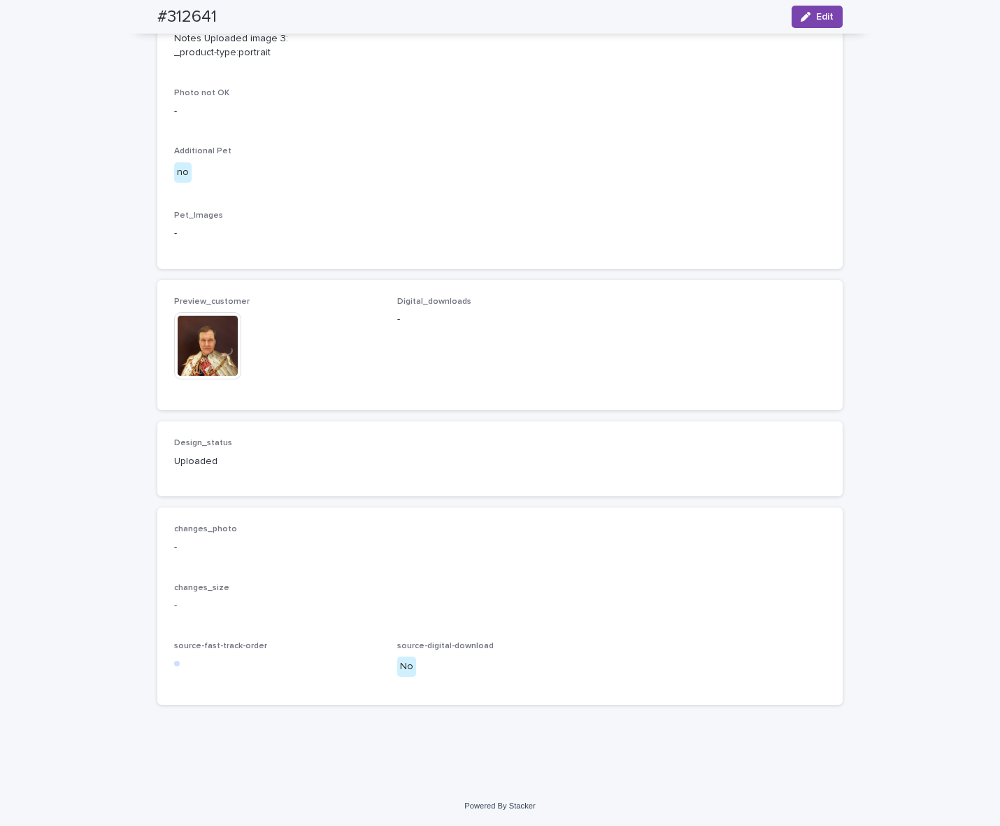
click at [218, 362] on img at bounding box center [207, 345] width 67 height 67
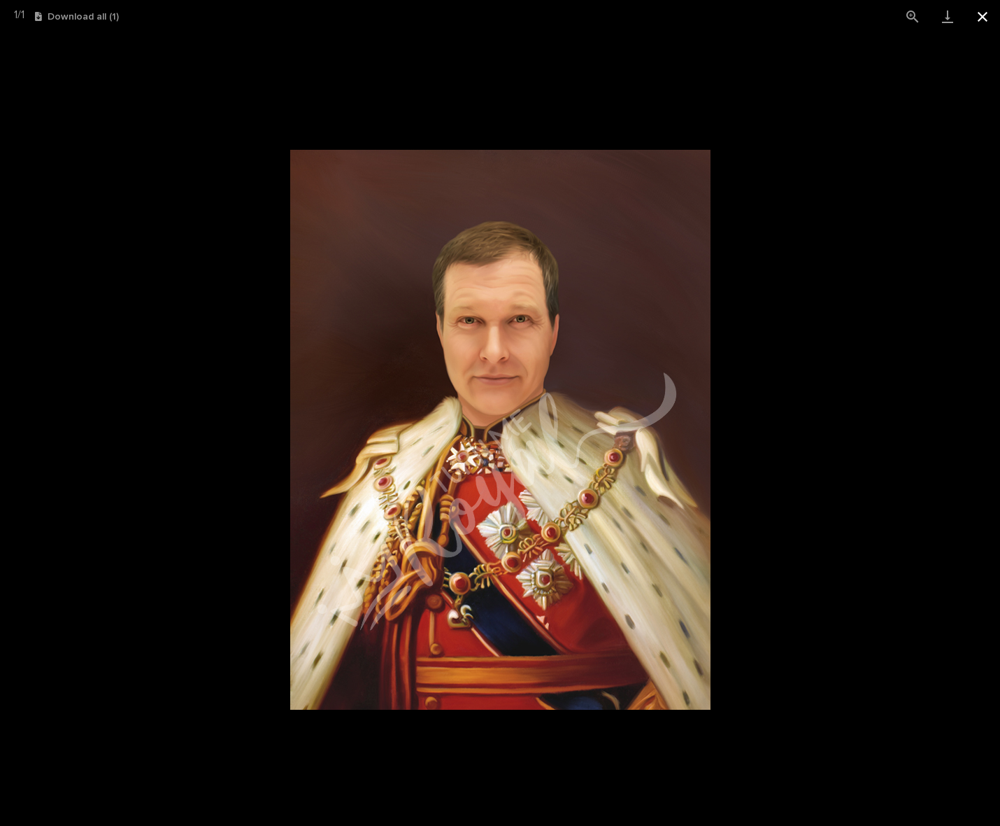
click at [980, 22] on button "Close gallery" at bounding box center [982, 16] width 35 height 33
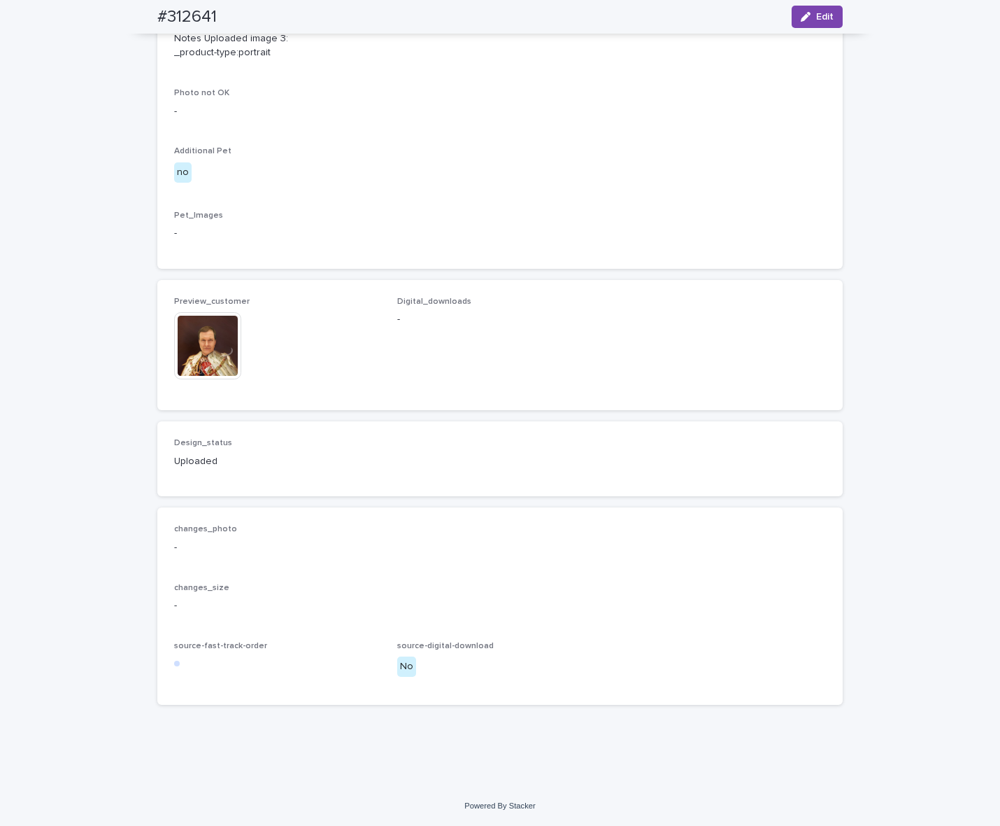
click at [221, 360] on img at bounding box center [207, 345] width 67 height 67
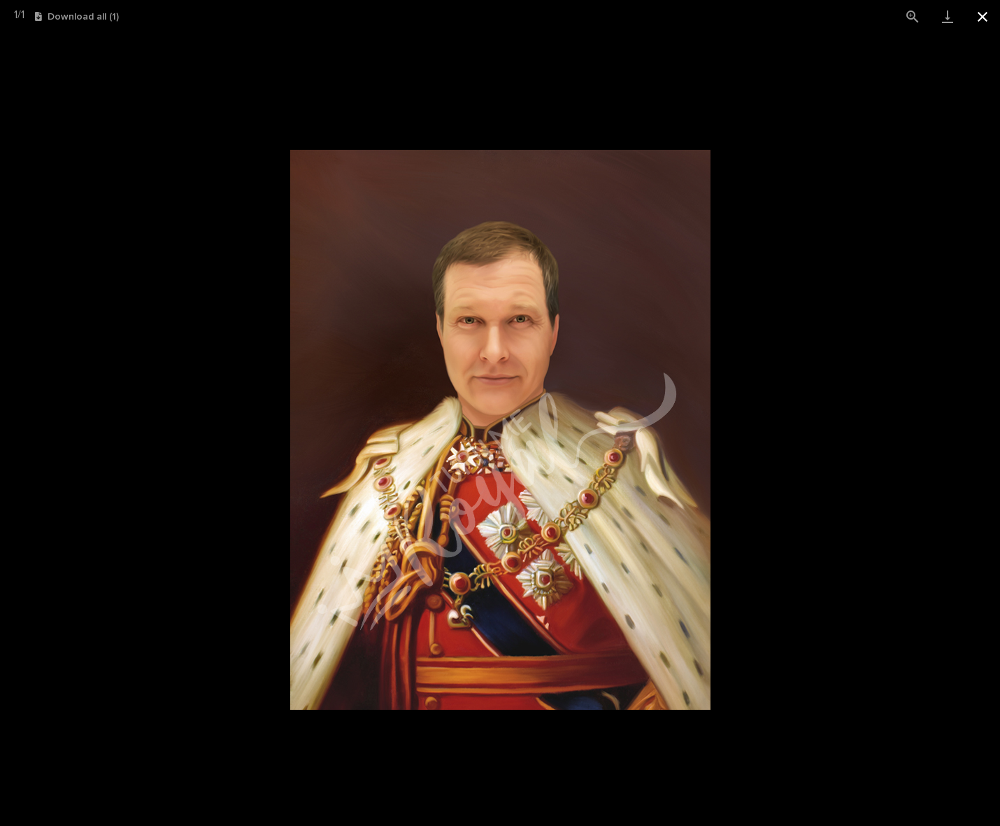
click at [976, 12] on button "Close gallery" at bounding box center [982, 16] width 35 height 33
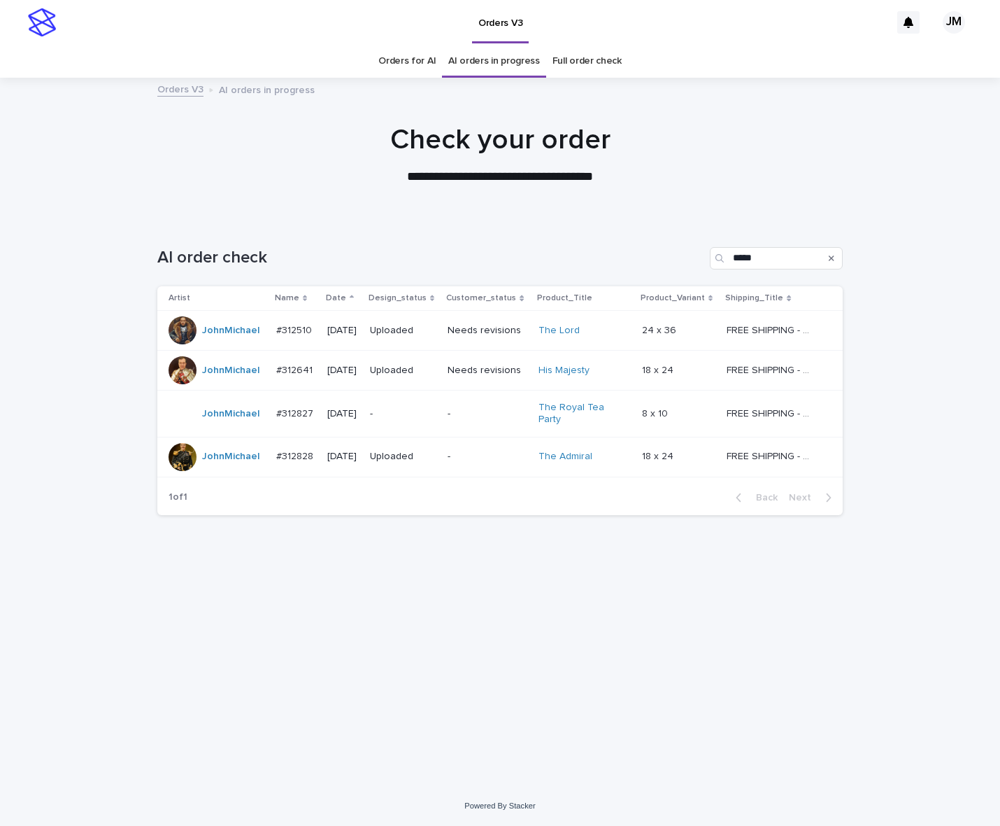
click at [501, 56] on link "AI orders in progress" at bounding box center [494, 61] width 92 height 33
